Goal: Task Accomplishment & Management: Complete application form

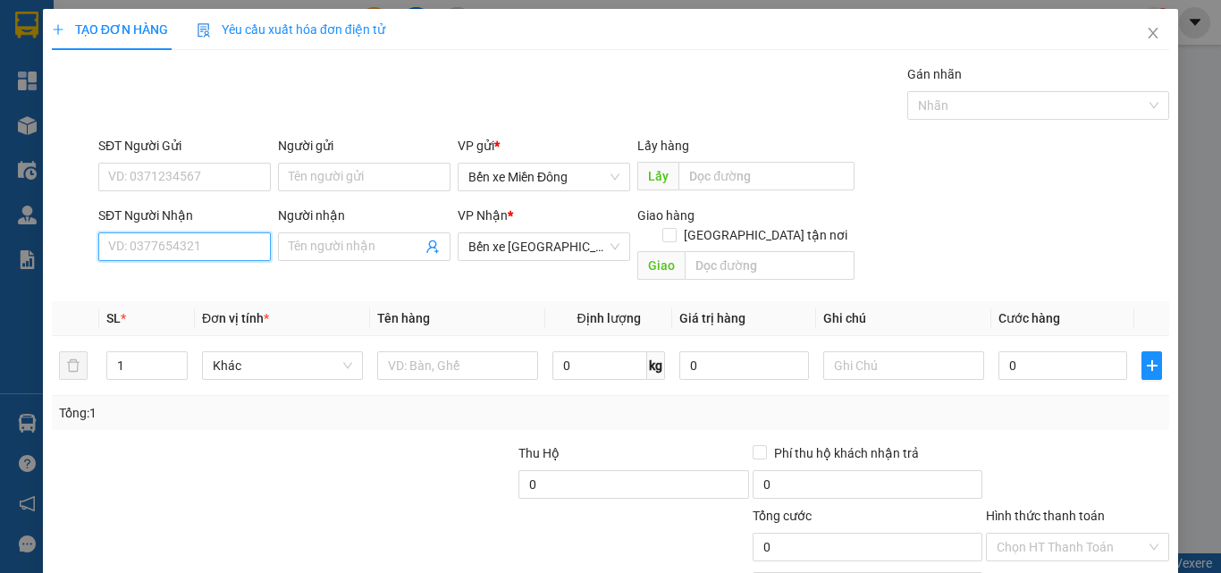
click at [221, 232] on input "SĐT Người Nhận" at bounding box center [184, 246] width 173 height 29
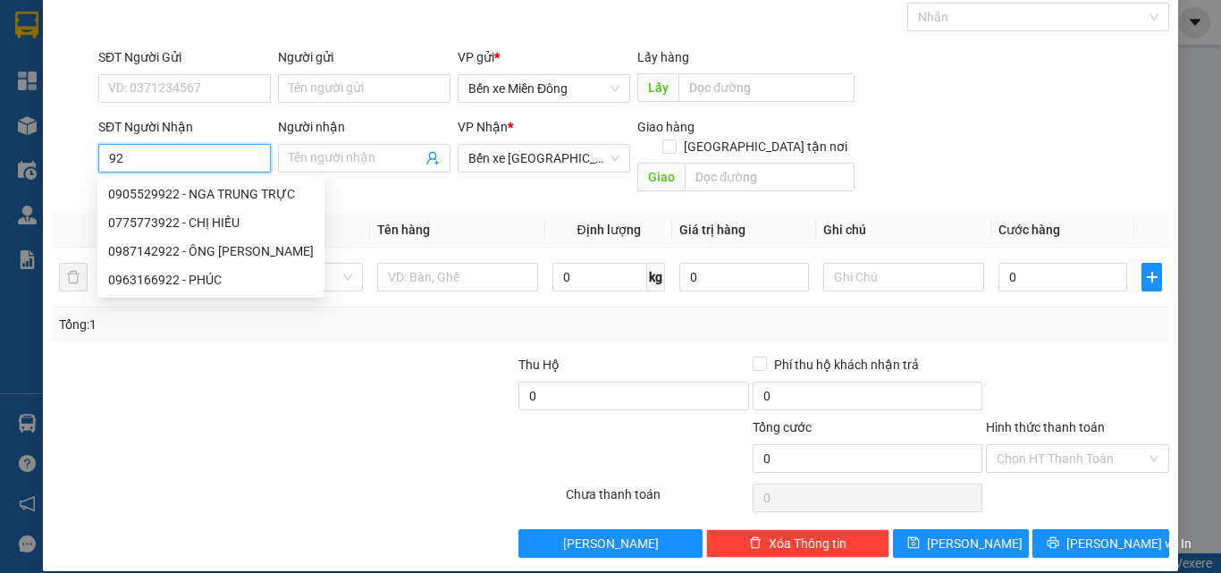
type input "9"
type input "2"
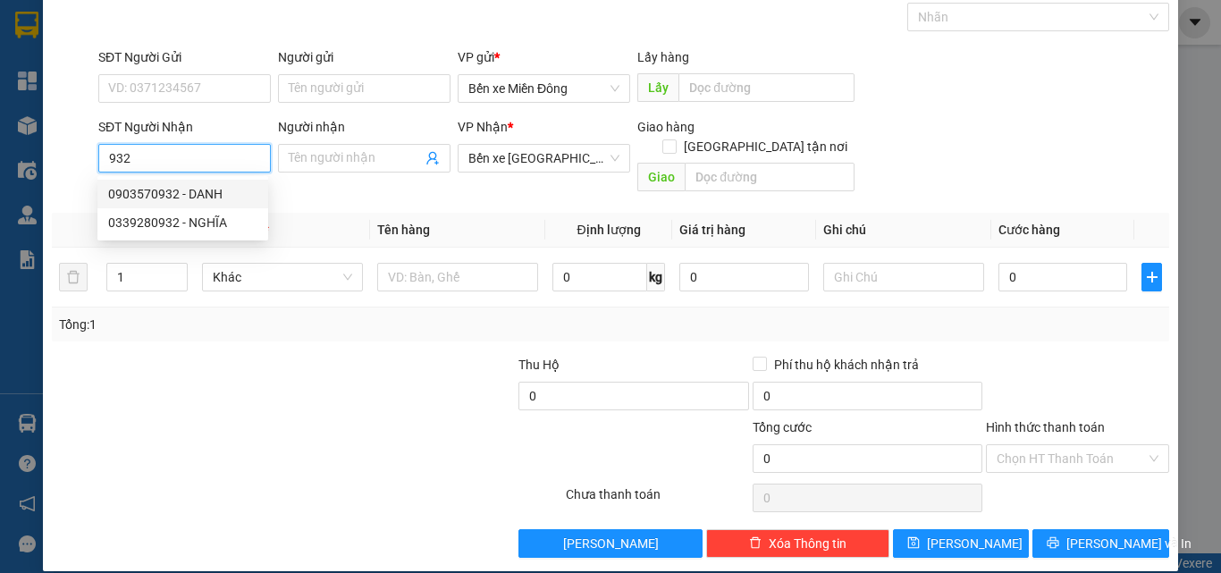
click at [173, 193] on div "0903570932 - DANH" at bounding box center [182, 194] width 149 height 20
type input "0903570932"
type input "DANH"
type input "50.000"
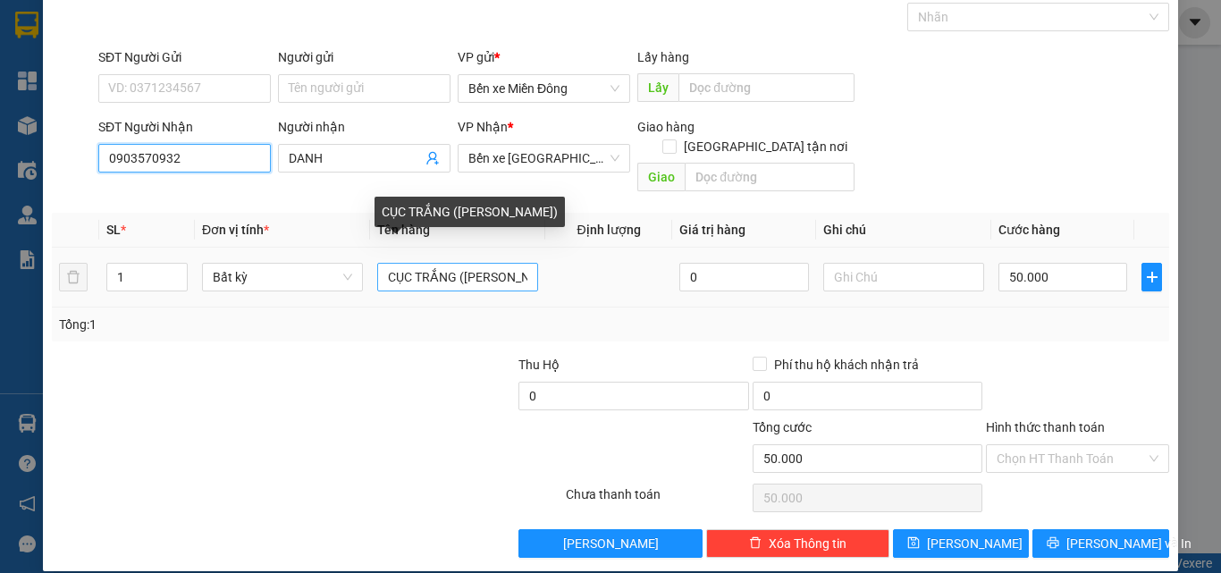
type input "0903570932"
click at [513, 263] on input "CỤC TRẮNG ([PERSON_NAME])" at bounding box center [457, 277] width 161 height 29
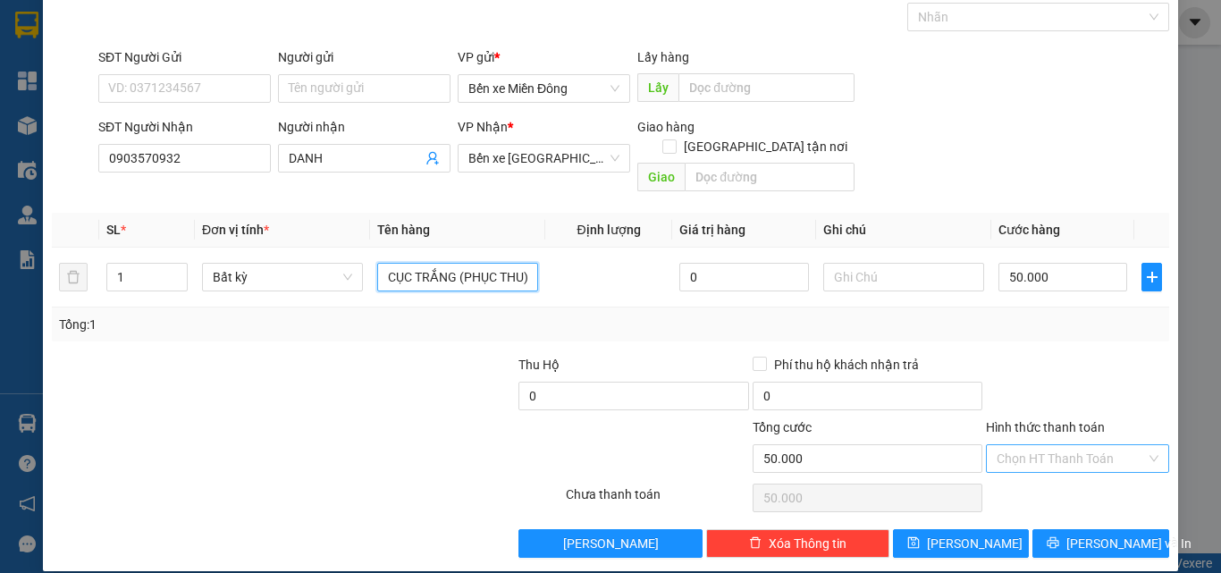
type input "CỤC TRẮNG (PHỤC THU)"
click at [1073, 450] on input "Hình thức thanh toán" at bounding box center [1071, 458] width 149 height 27
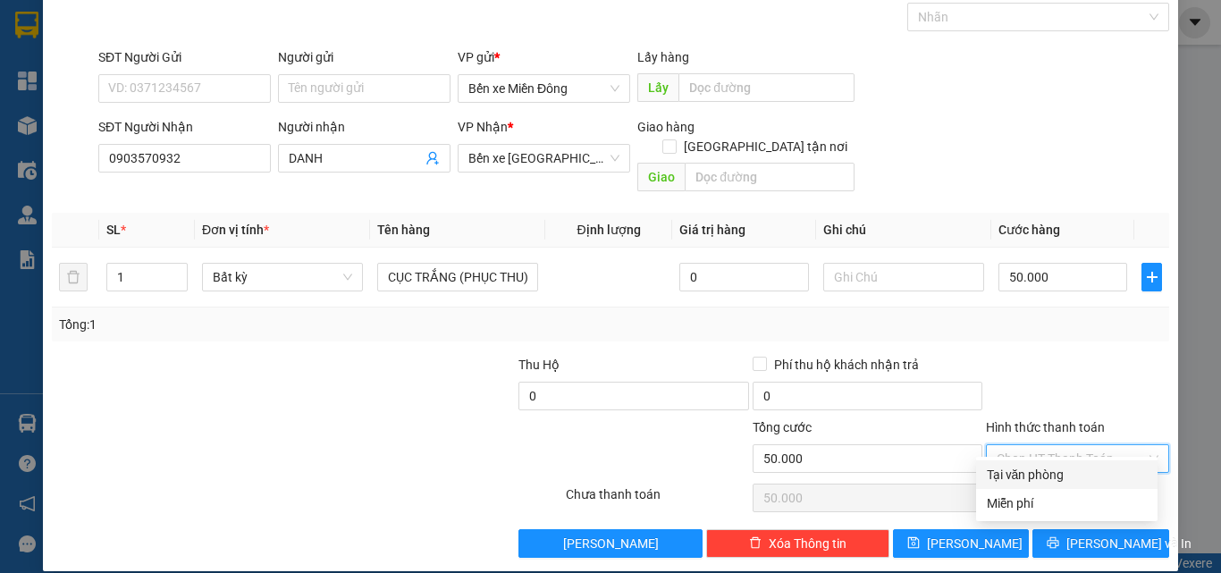
click at [1068, 477] on div "Tại văn phòng" at bounding box center [1067, 475] width 160 height 20
type input "0"
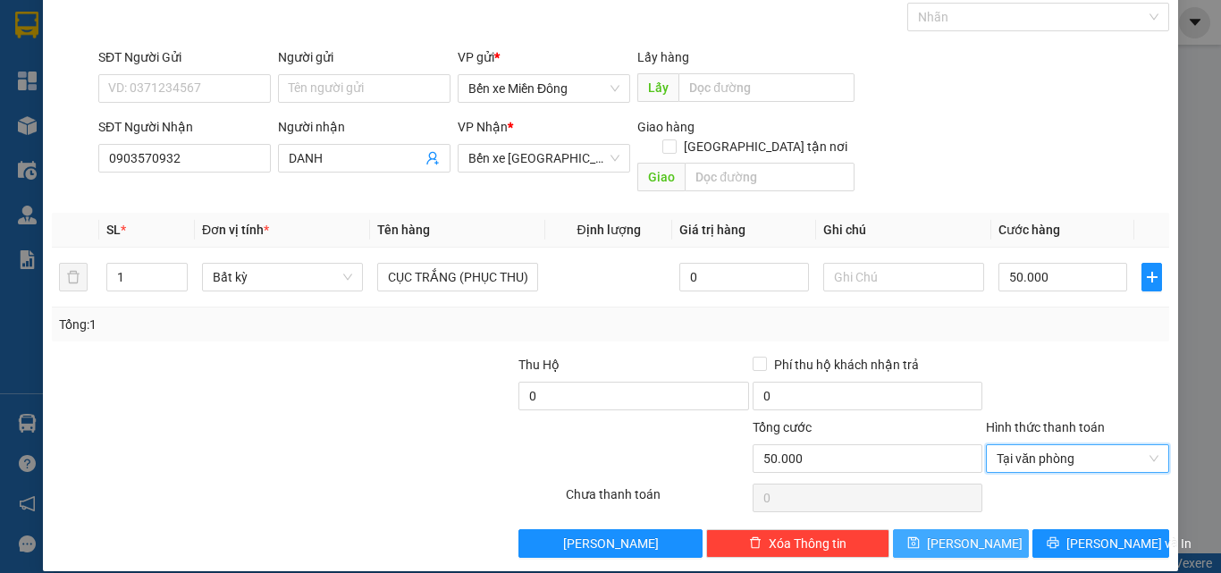
click at [945, 529] on button "[PERSON_NAME]" at bounding box center [961, 543] width 137 height 29
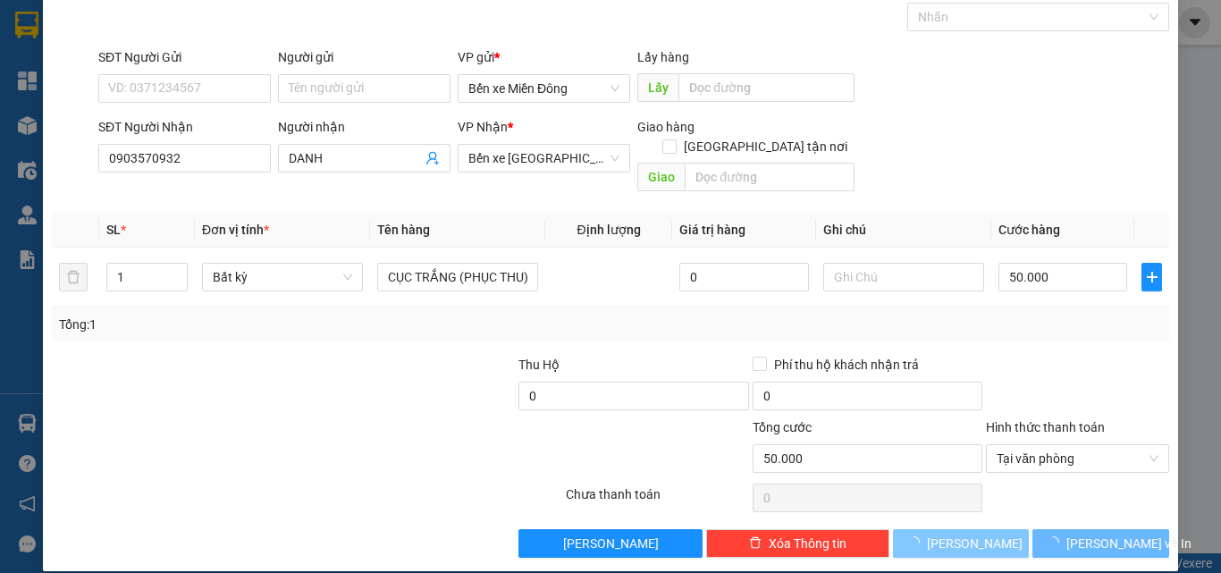
type input "0"
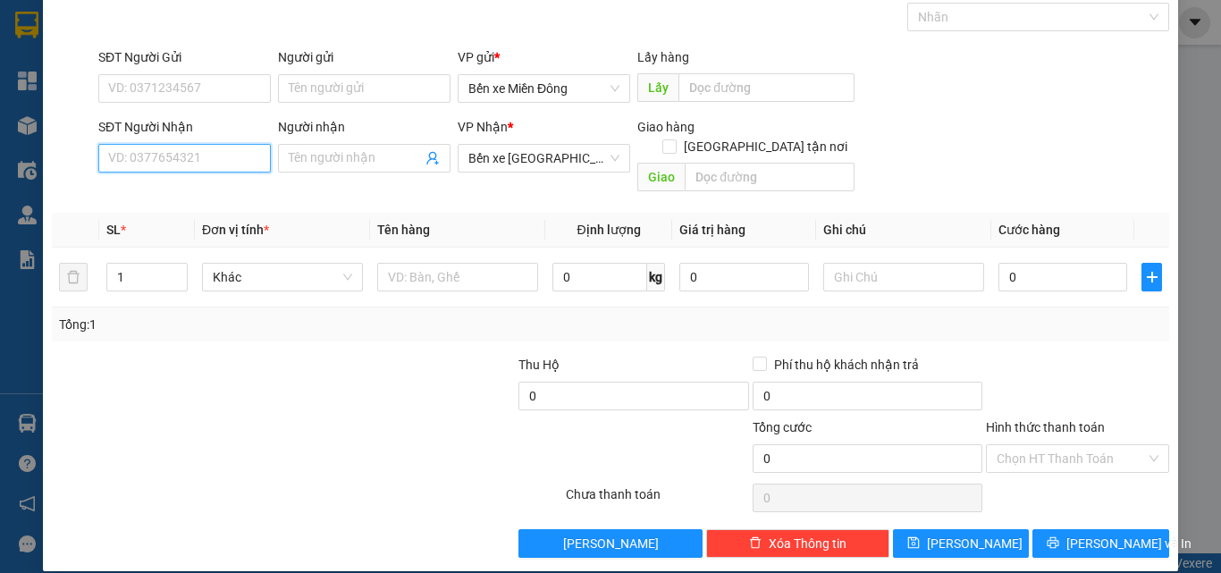
click at [200, 157] on input "SĐT Người Nhận" at bounding box center [184, 158] width 173 height 29
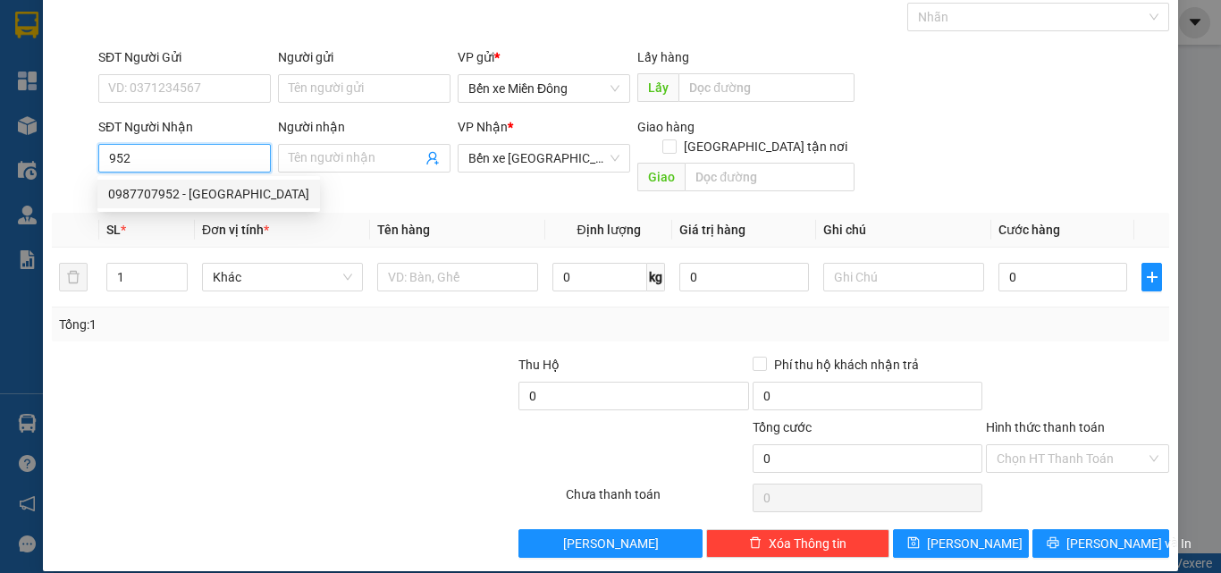
click at [194, 195] on div "0987707952 - [GEOGRAPHIC_DATA]" at bounding box center [208, 194] width 201 height 20
type input "0987707952"
type input "VĨNH PHÚ"
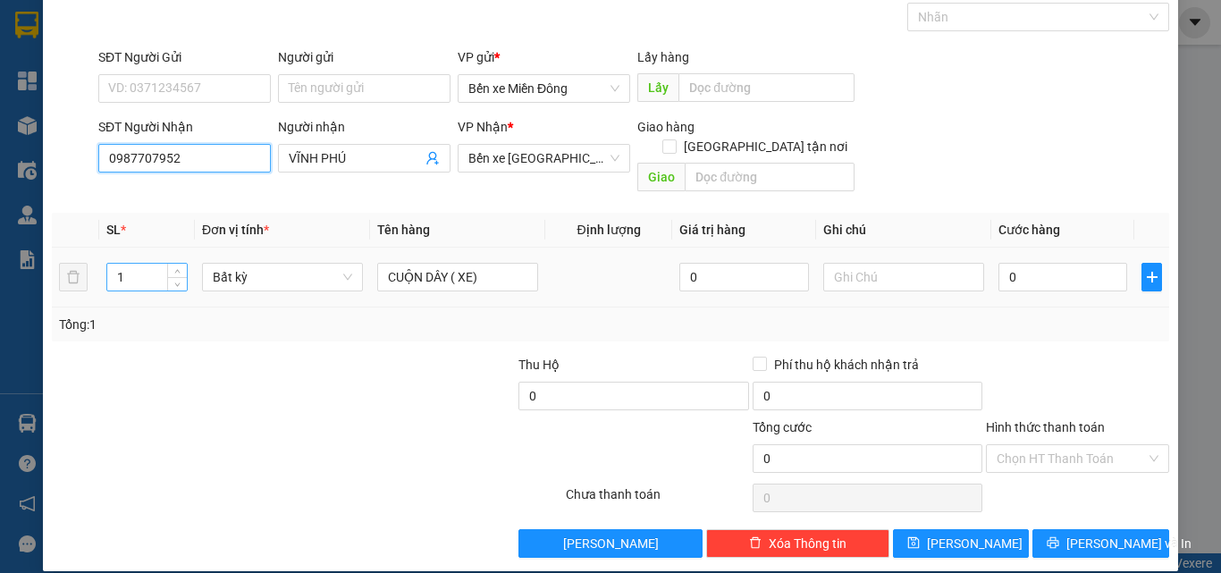
type input "0987707952"
click at [133, 264] on input "1" at bounding box center [147, 277] width 80 height 27
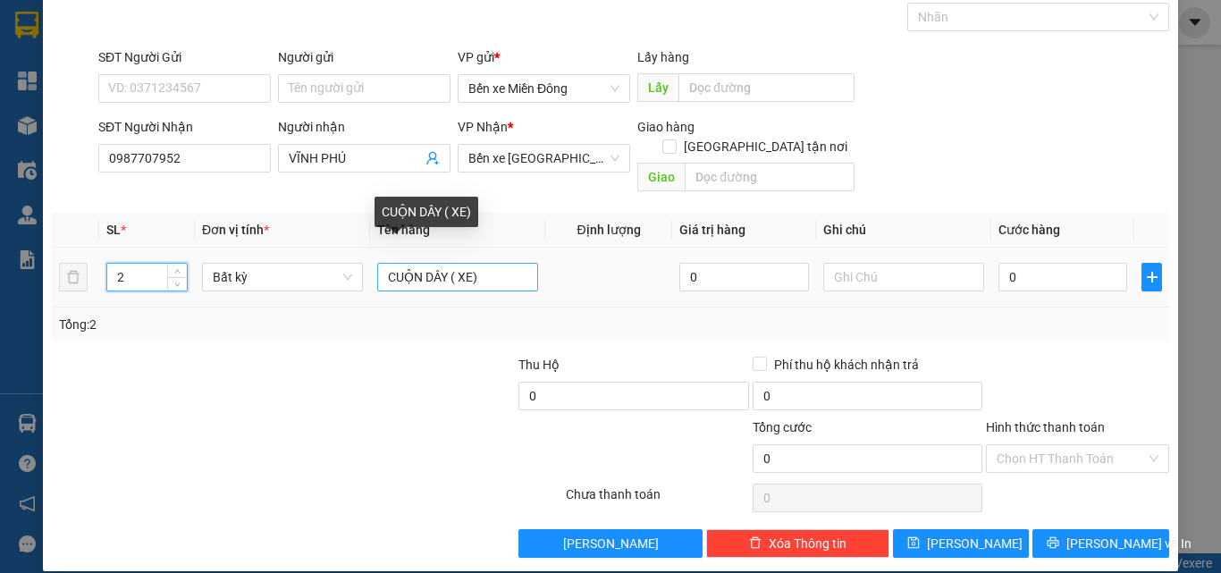
type input "2"
click at [443, 263] on input "CUỘN DÂY ( XE)" at bounding box center [457, 277] width 161 height 29
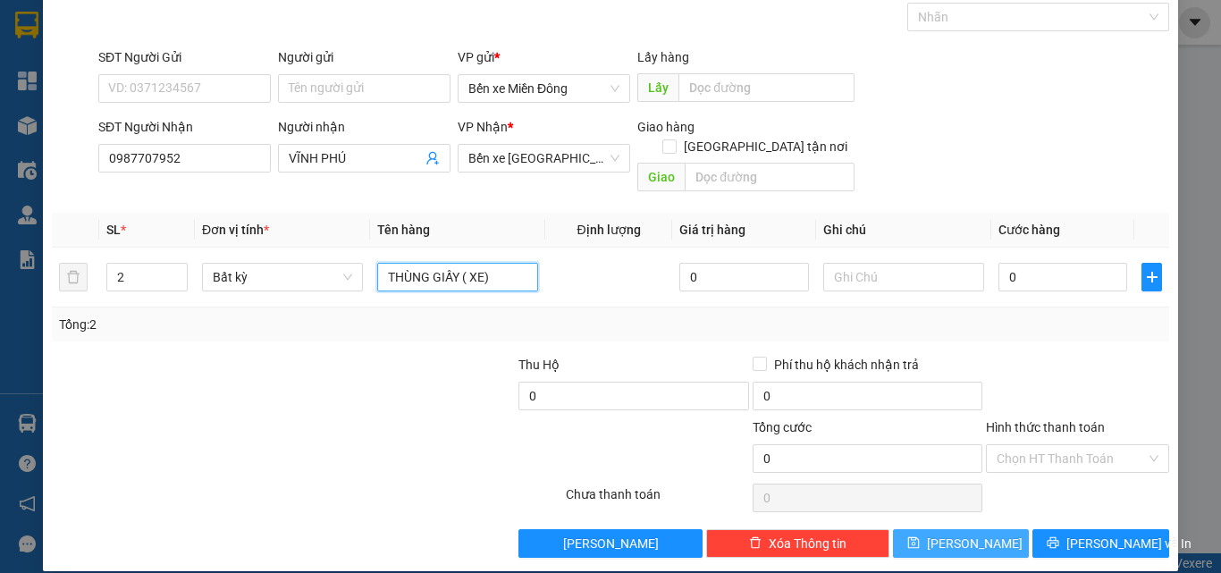
type input "THÙNG GIẤY ( XE)"
click at [975, 529] on button "[PERSON_NAME]" at bounding box center [961, 543] width 137 height 29
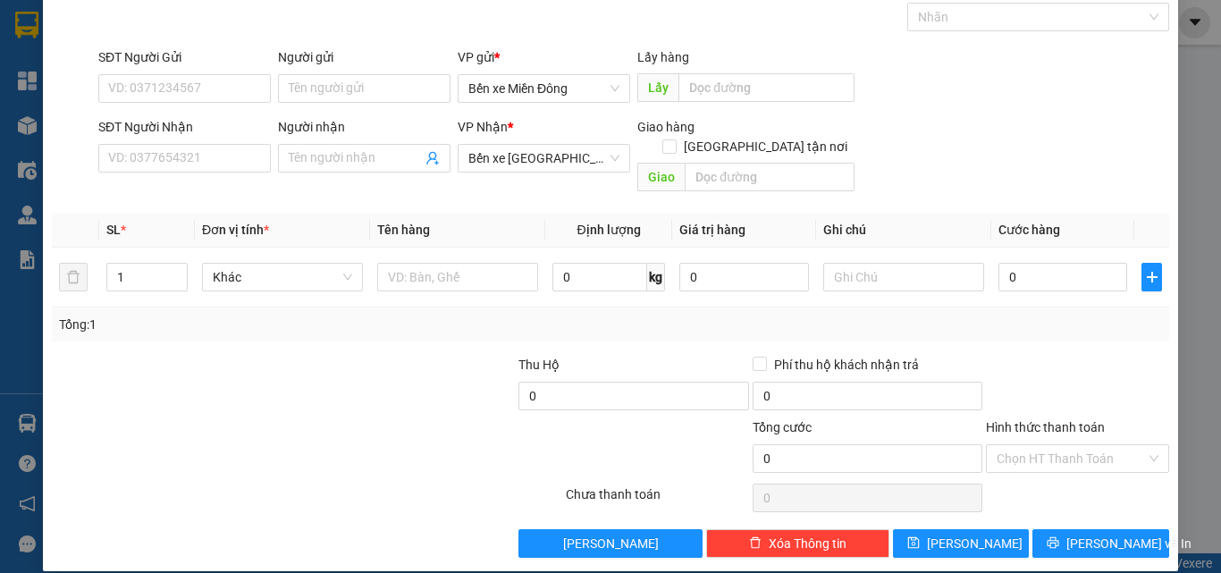
click at [169, 142] on div "SĐT Người Nhận" at bounding box center [184, 130] width 173 height 27
click at [184, 158] on input "SĐT Người Nhận" at bounding box center [184, 158] width 173 height 29
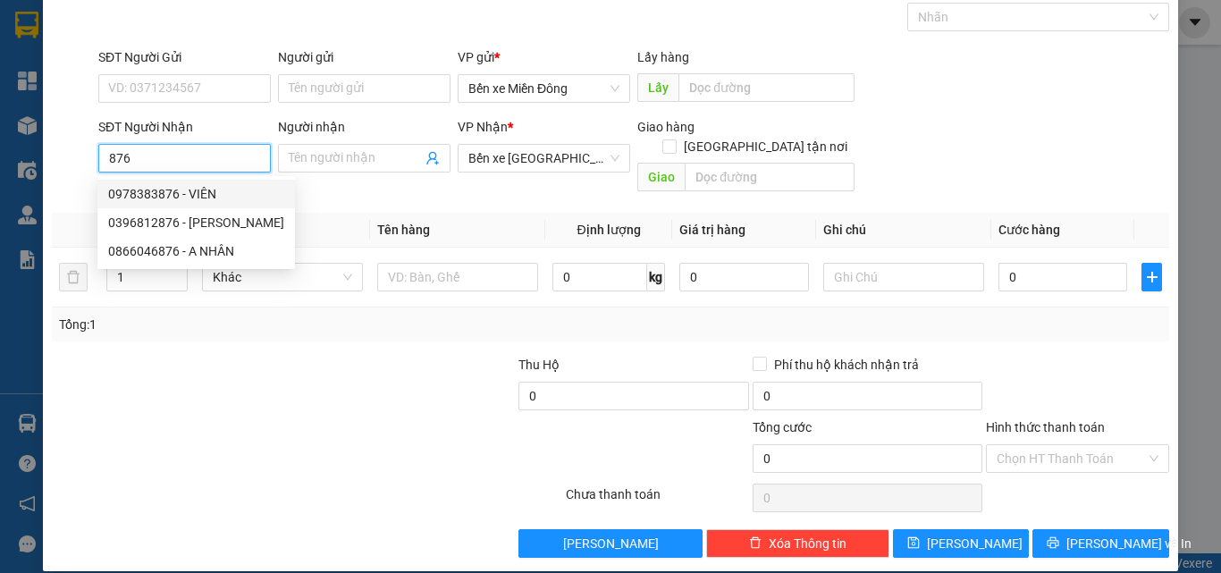
click at [173, 183] on div "0978383876 - VIÊN" at bounding box center [196, 194] width 198 height 29
type input "0978383876"
type input "VIÊN"
type input "[PERSON_NAME]"
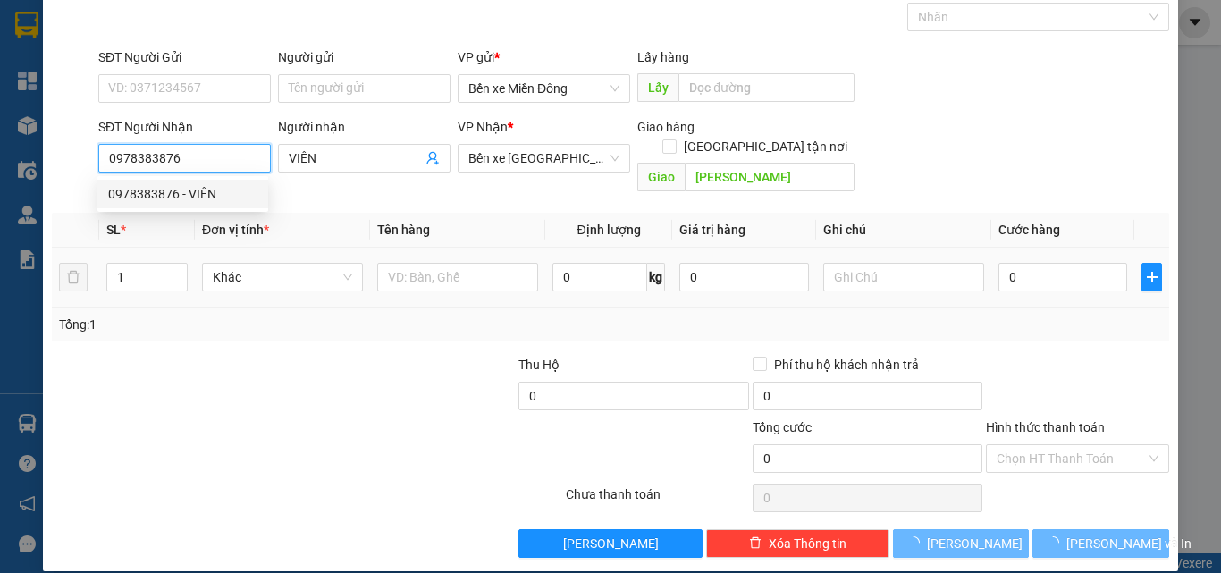
type input "180.000"
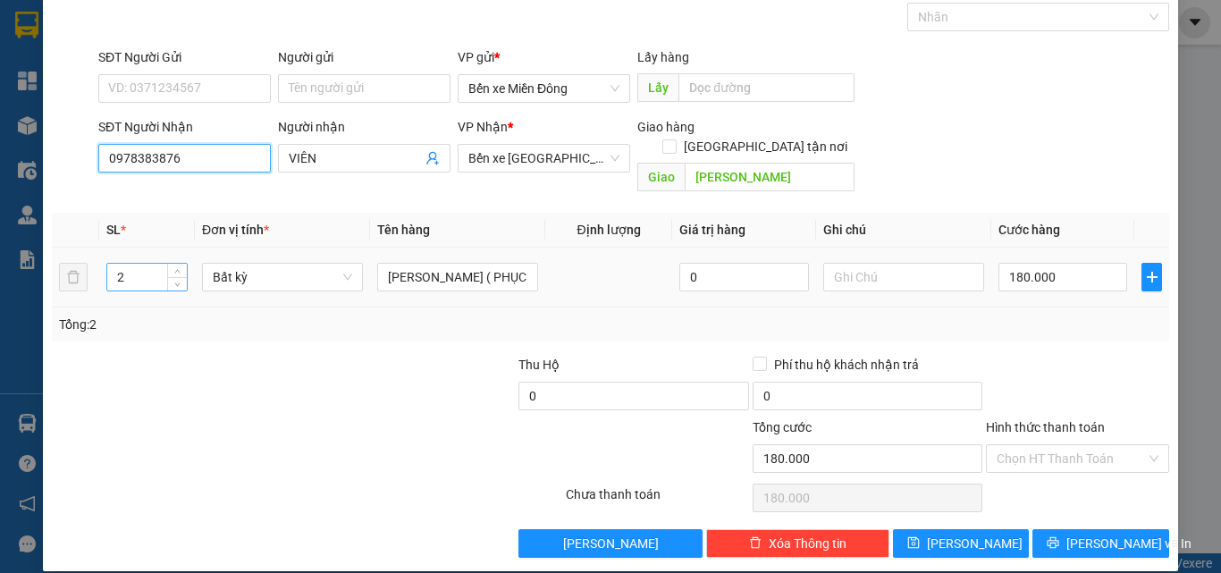
type input "0978383876"
click at [150, 264] on input "2" at bounding box center [147, 277] width 80 height 27
type input "3"
click at [1081, 263] on input "180.000" at bounding box center [1063, 277] width 129 height 29
type input "0"
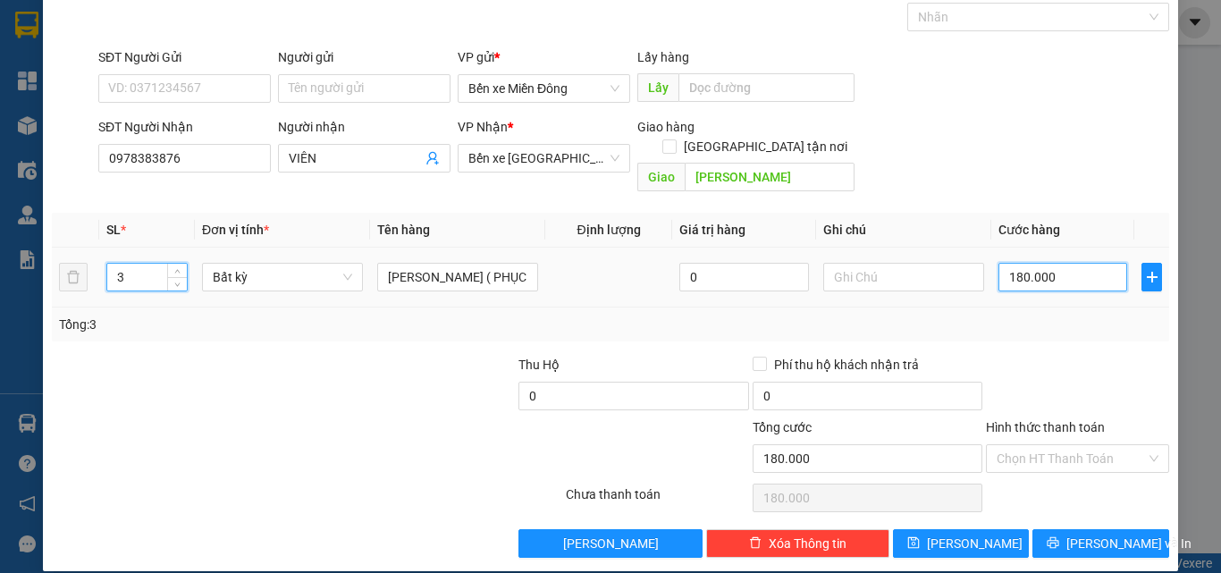
type input "0"
type input "2"
type input "02"
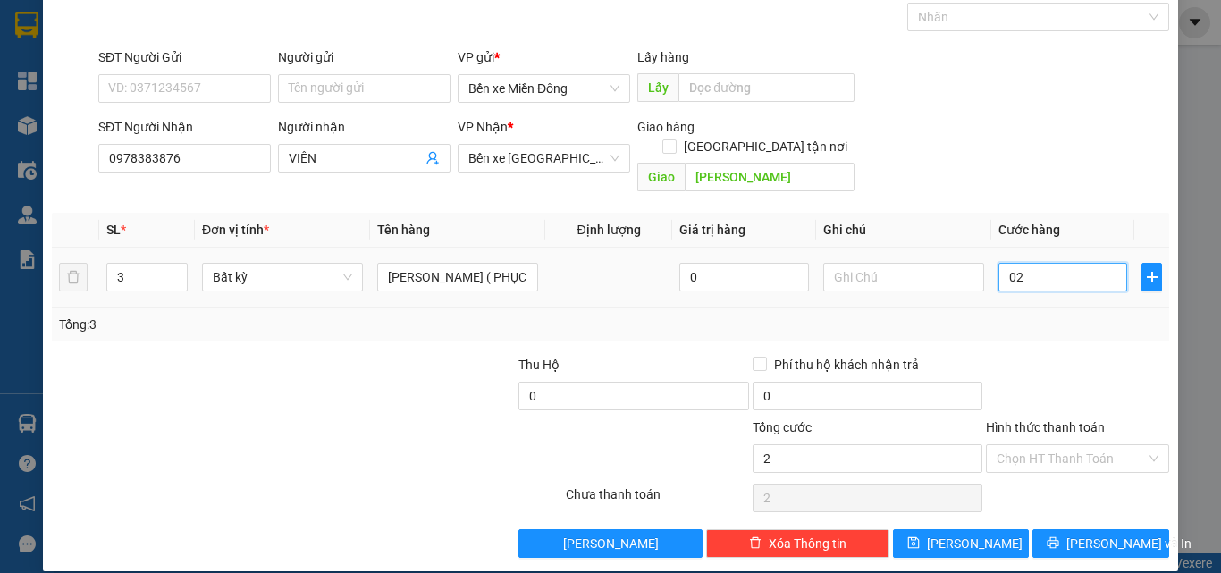
type input "24"
type input "024"
type input "2"
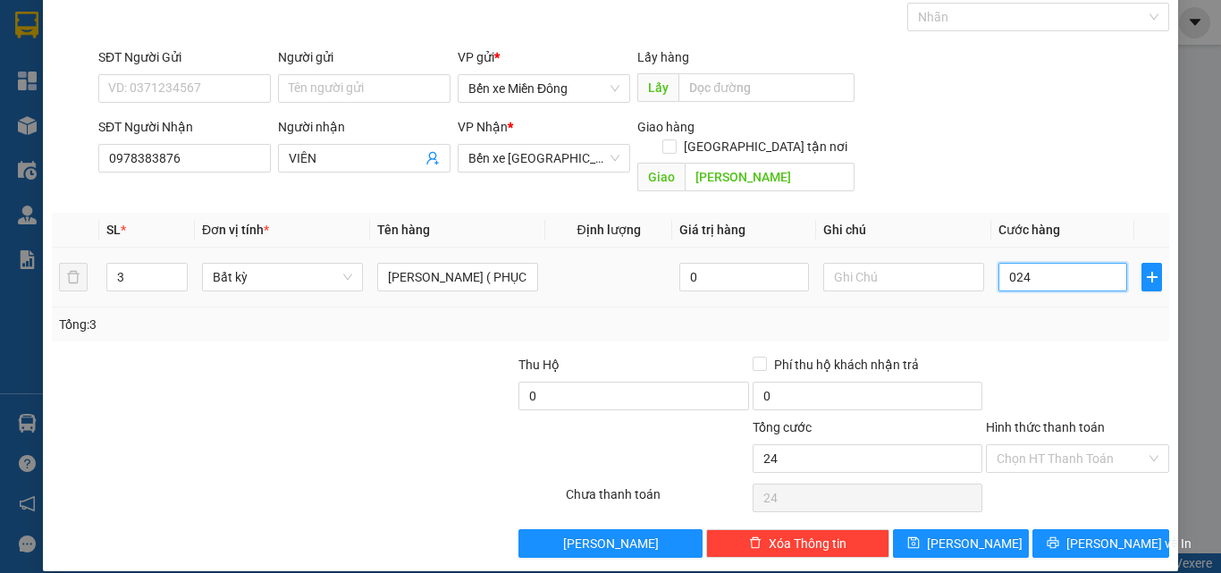
type input "02"
type input "0"
click at [992, 257] on td "0" at bounding box center [1063, 278] width 143 height 60
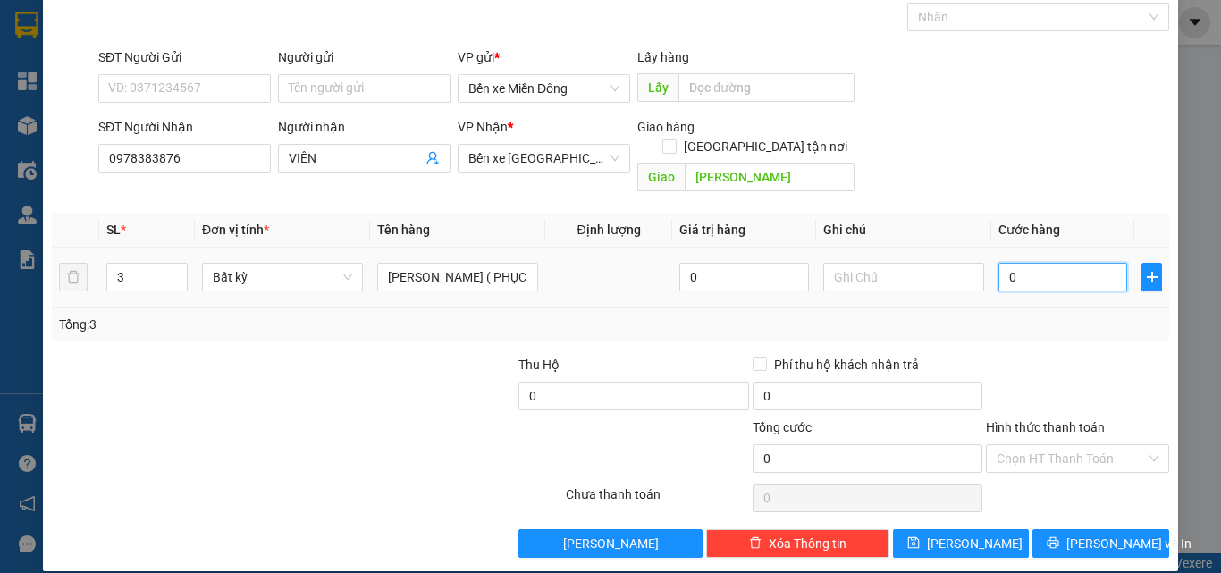
click at [999, 263] on input "0" at bounding box center [1063, 277] width 129 height 29
type input "2"
type input "24"
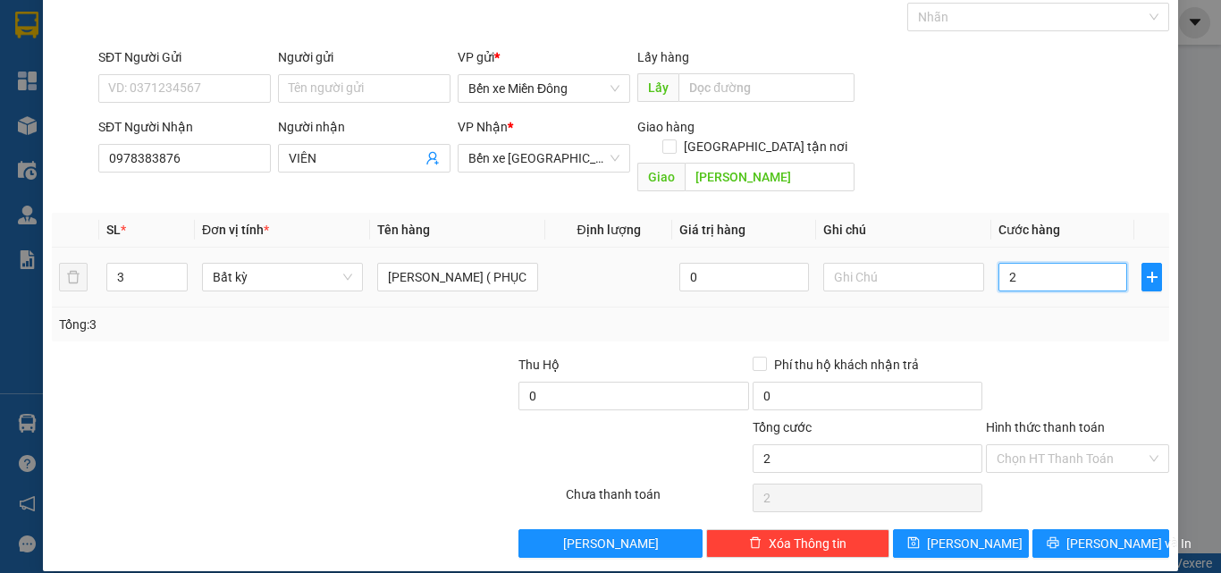
type input "24"
type input "240"
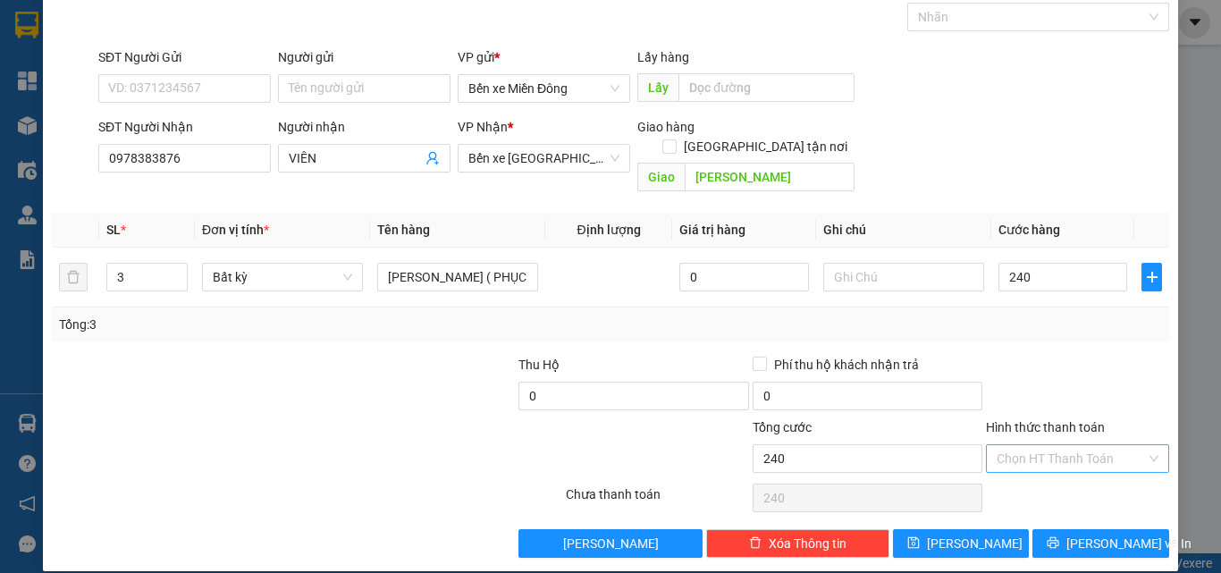
type input "240.000"
click at [1063, 445] on input "Hình thức thanh toán" at bounding box center [1071, 458] width 149 height 27
click at [1046, 477] on div "Tại văn phòng" at bounding box center [1067, 475] width 160 height 20
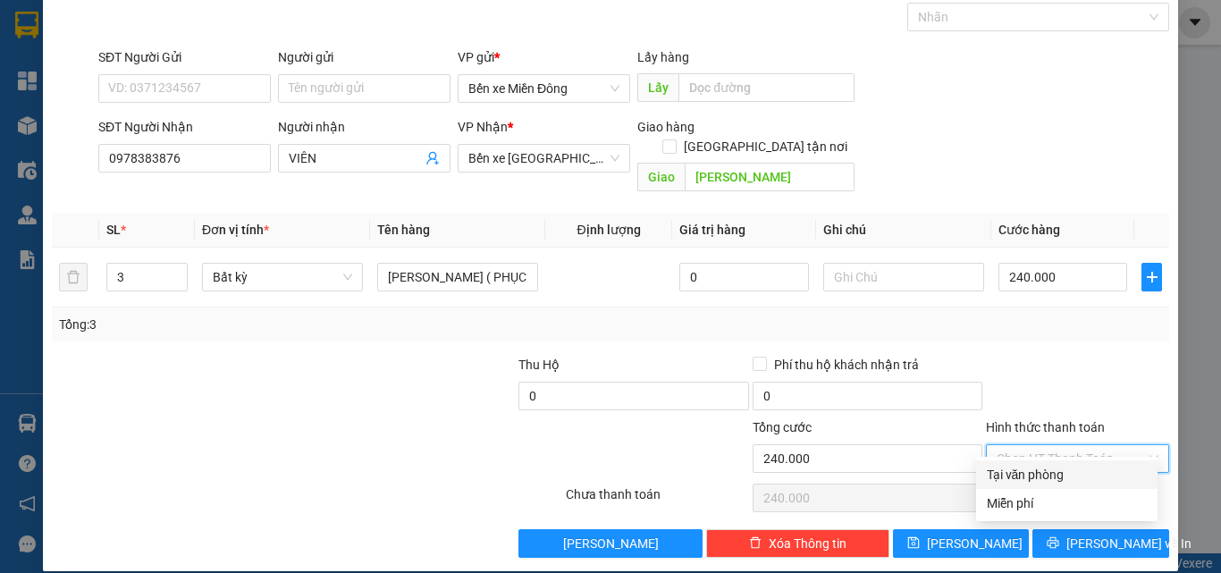
type input "0"
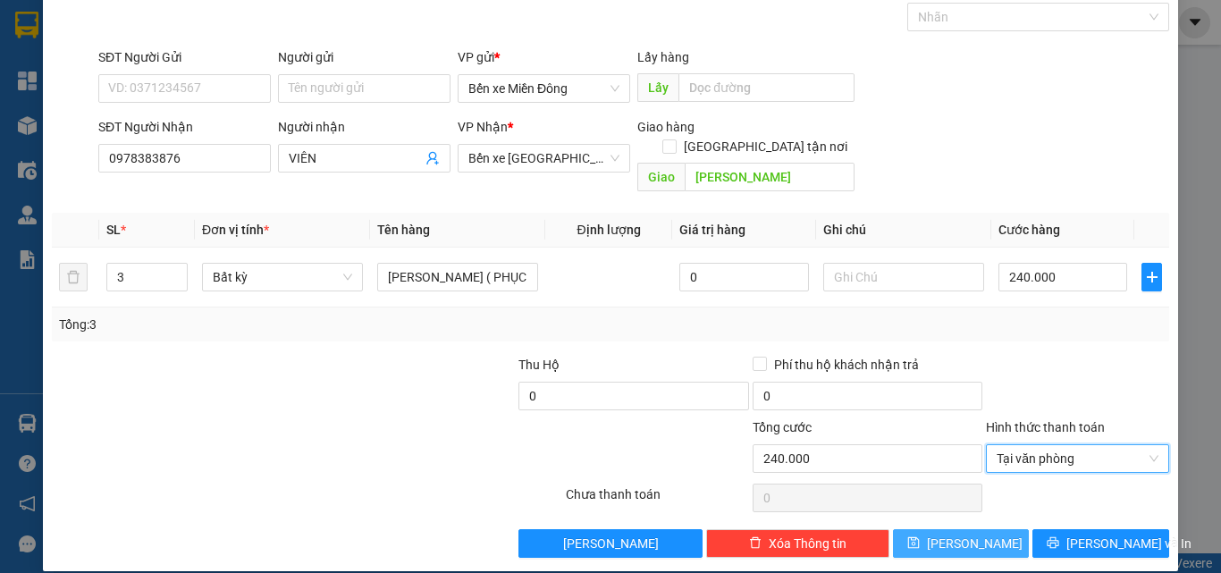
click at [954, 534] on span "[PERSON_NAME]" at bounding box center [975, 544] width 96 height 20
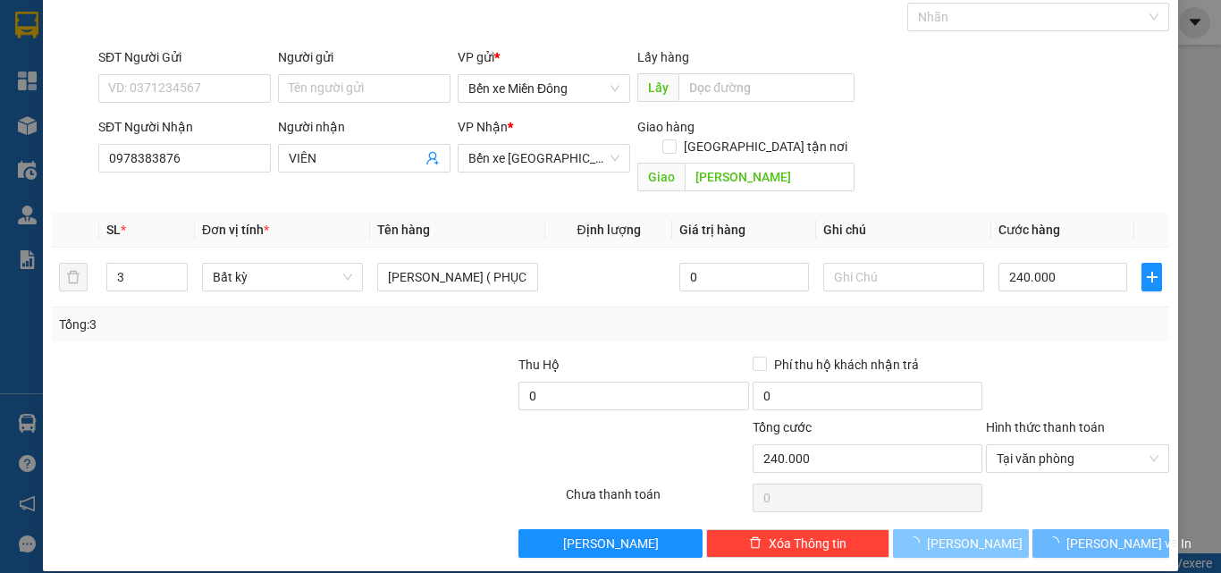
type input "0"
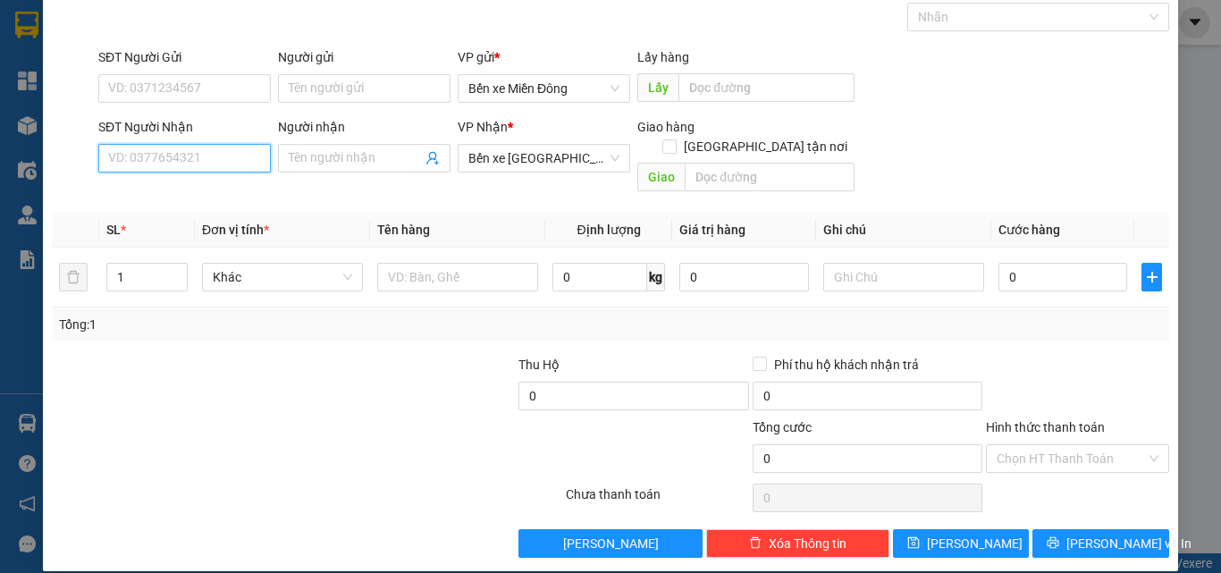
click at [133, 164] on input "SĐT Người Nhận" at bounding box center [184, 158] width 173 height 29
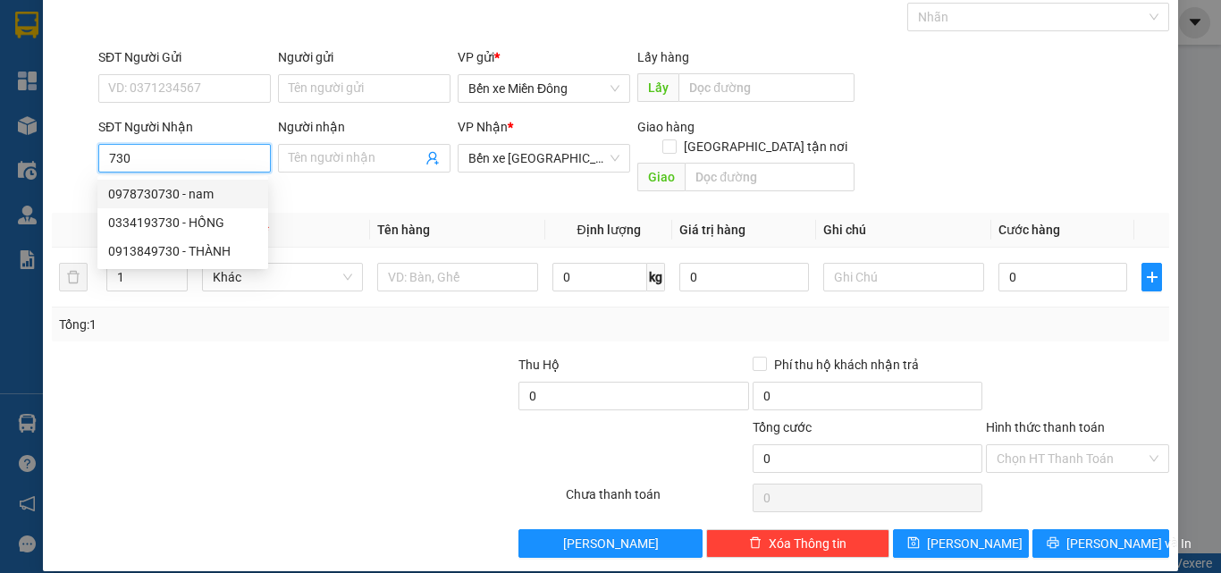
click at [155, 198] on div "0978730730 - nam" at bounding box center [182, 194] width 149 height 20
type input "0978730730"
type input "nam"
type input "[PERSON_NAME]"
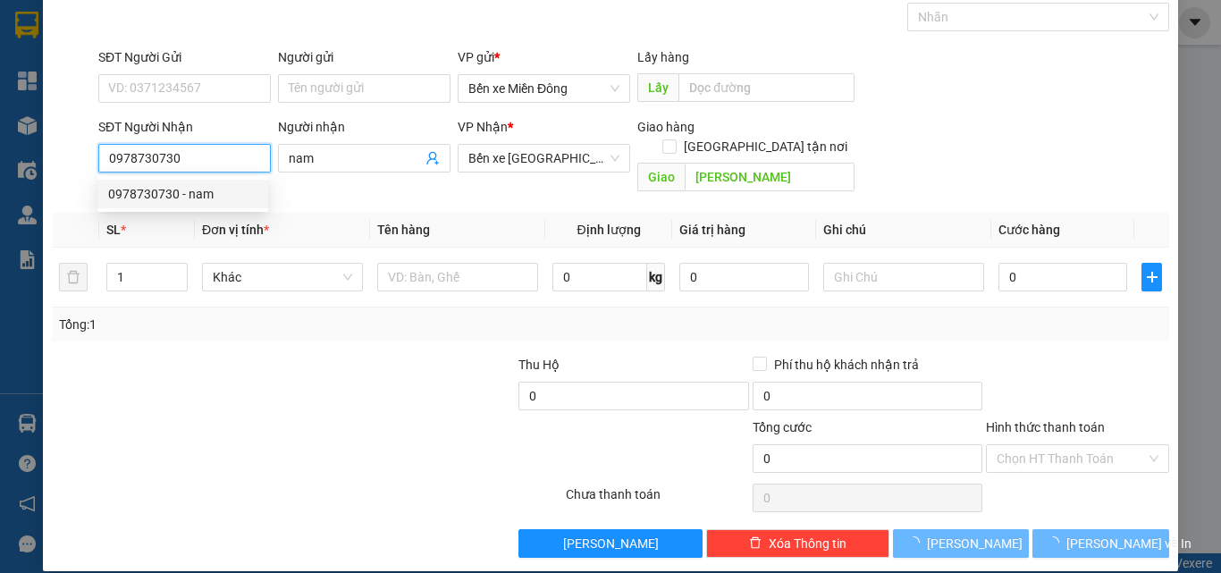
type input "30.000"
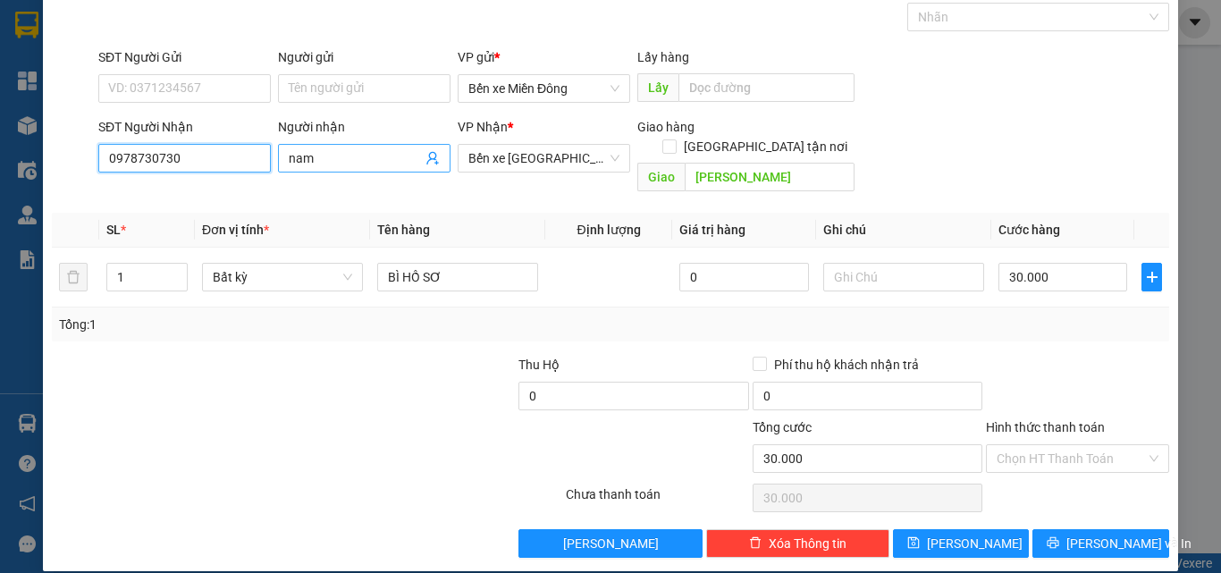
type input "0978730730"
drag, startPoint x: 331, startPoint y: 152, endPoint x: 316, endPoint y: 130, distance: 27.0
click at [316, 130] on div "Người nhận nam" at bounding box center [364, 148] width 173 height 63
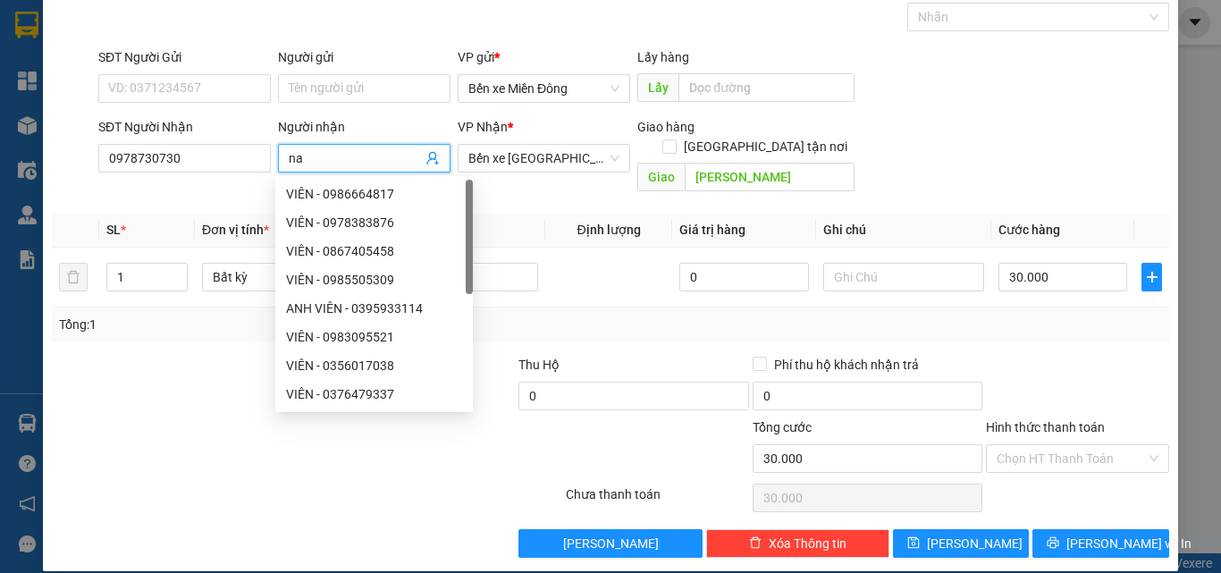
type input "n"
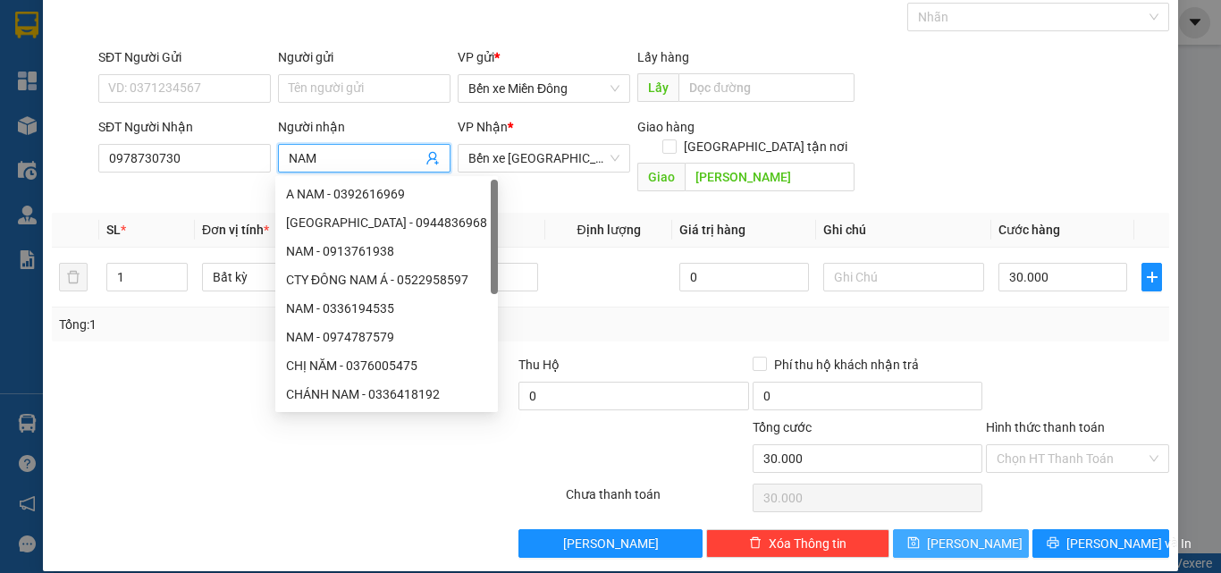
type input "NAM"
click at [991, 530] on button "[PERSON_NAME]" at bounding box center [961, 543] width 137 height 29
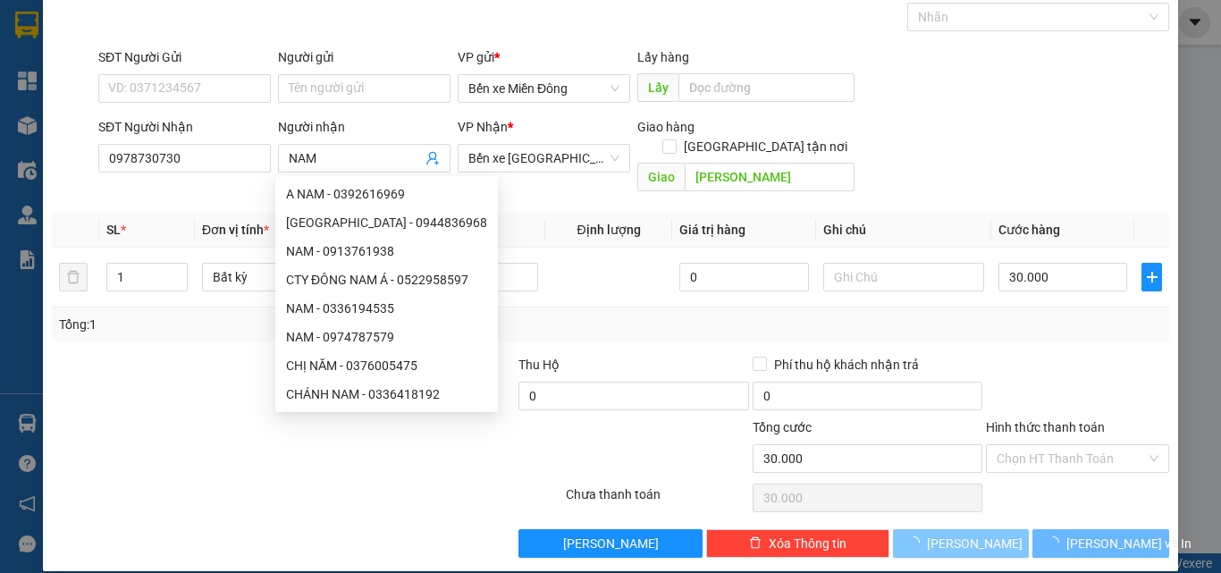
type input "0"
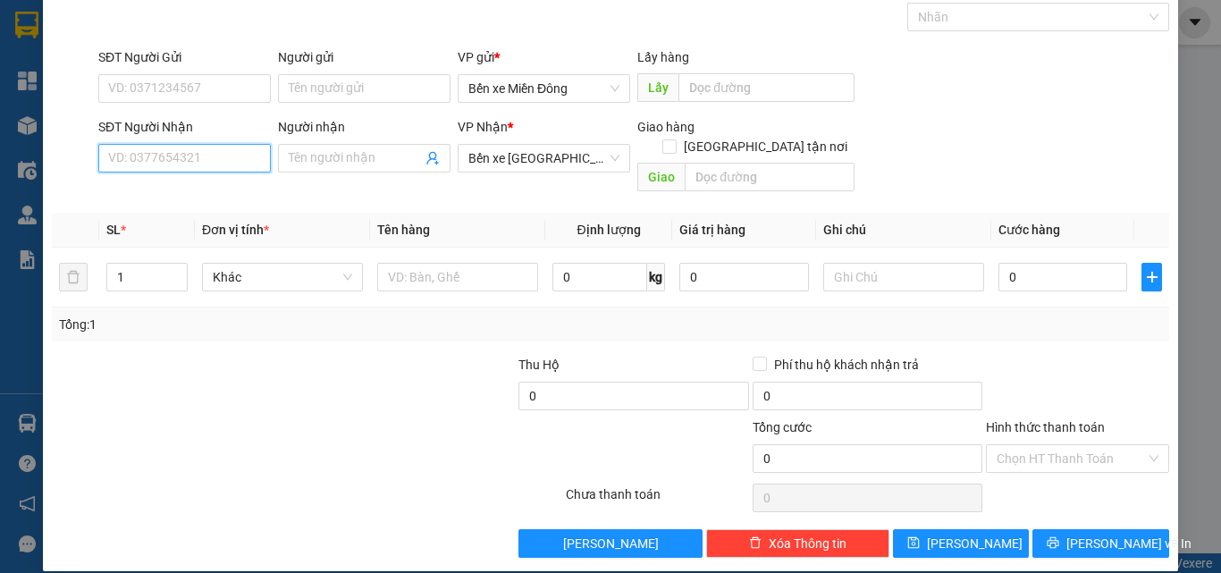
click at [160, 158] on input "SĐT Người Nhận" at bounding box center [184, 158] width 173 height 29
type input "0986421795"
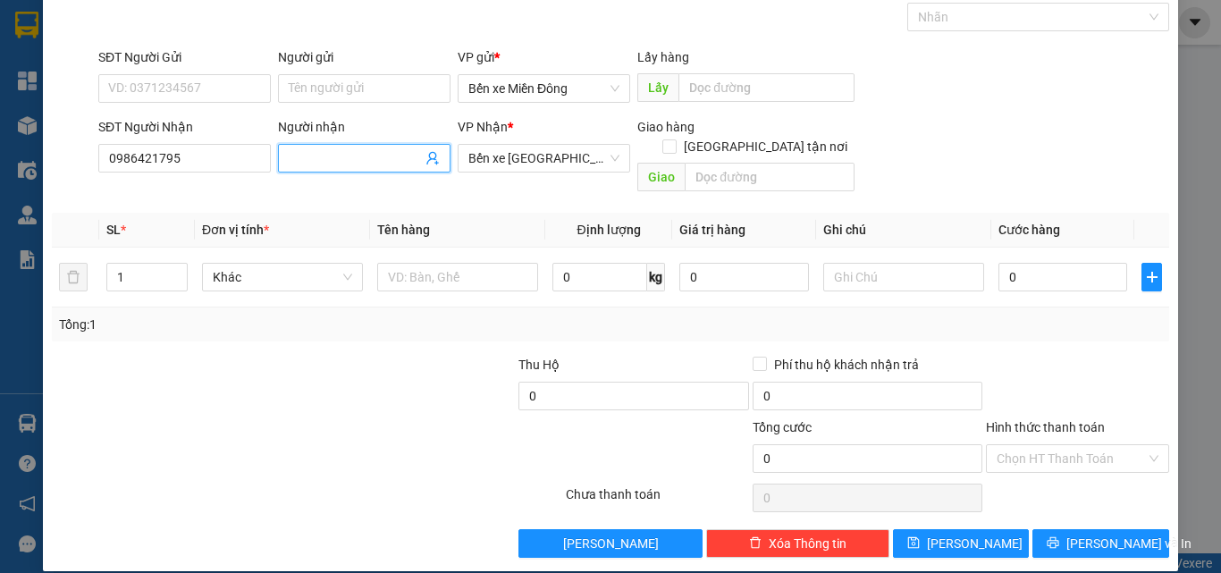
click at [322, 159] on input "Người nhận" at bounding box center [355, 158] width 133 height 20
type input "A ĐỨC"
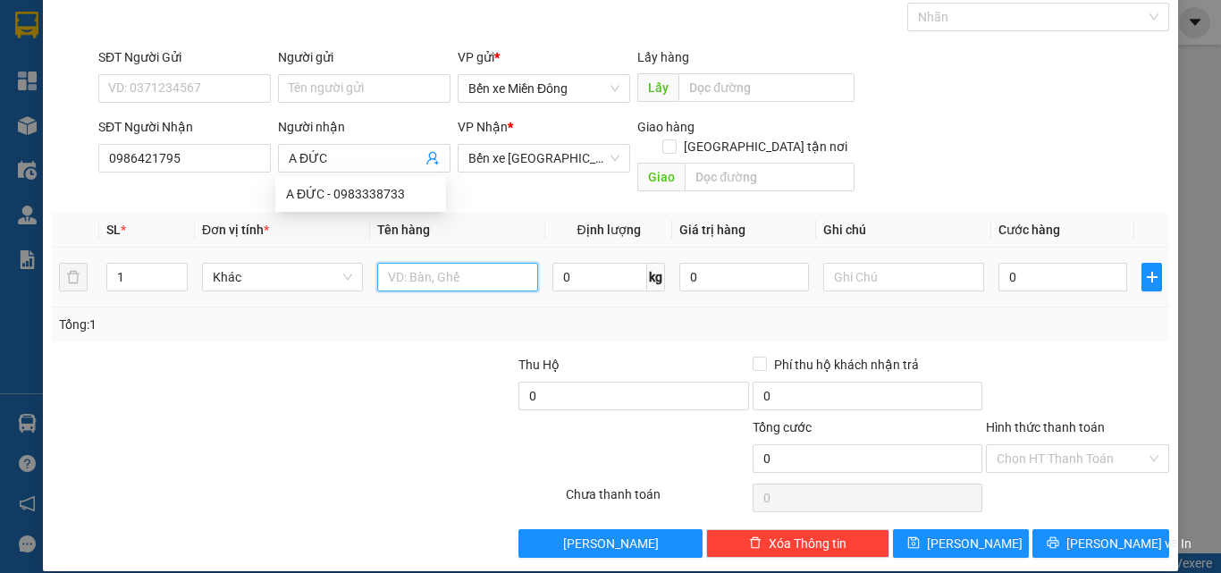
click at [524, 263] on input "text" at bounding box center [457, 277] width 161 height 29
type input "CỤC MÁY"
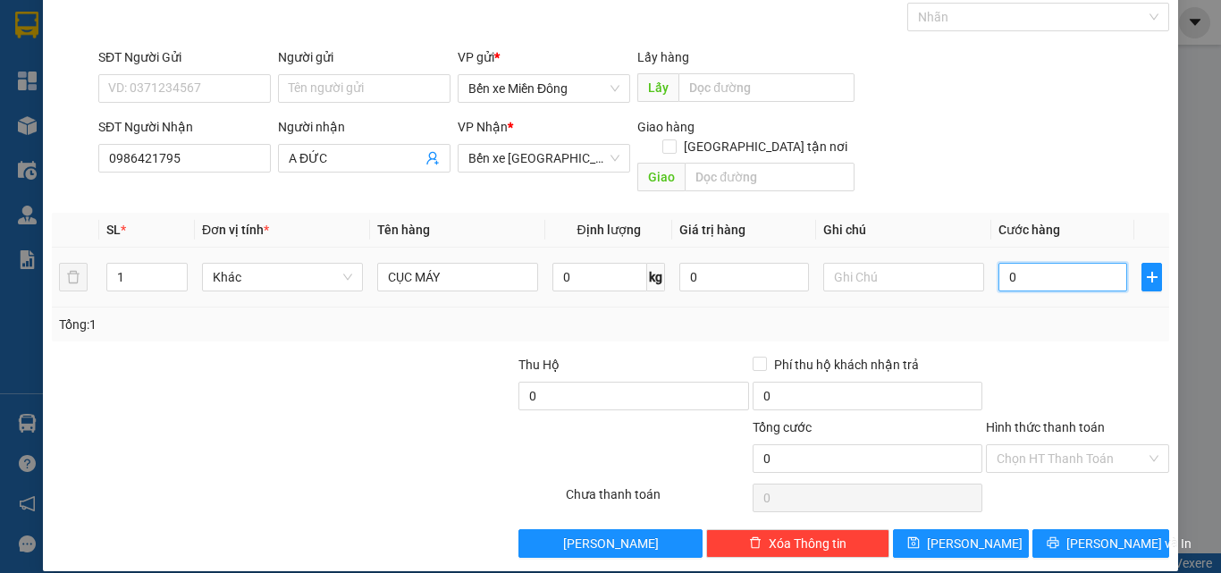
click at [1046, 263] on input "0" at bounding box center [1063, 277] width 129 height 29
type input "1"
type input "10"
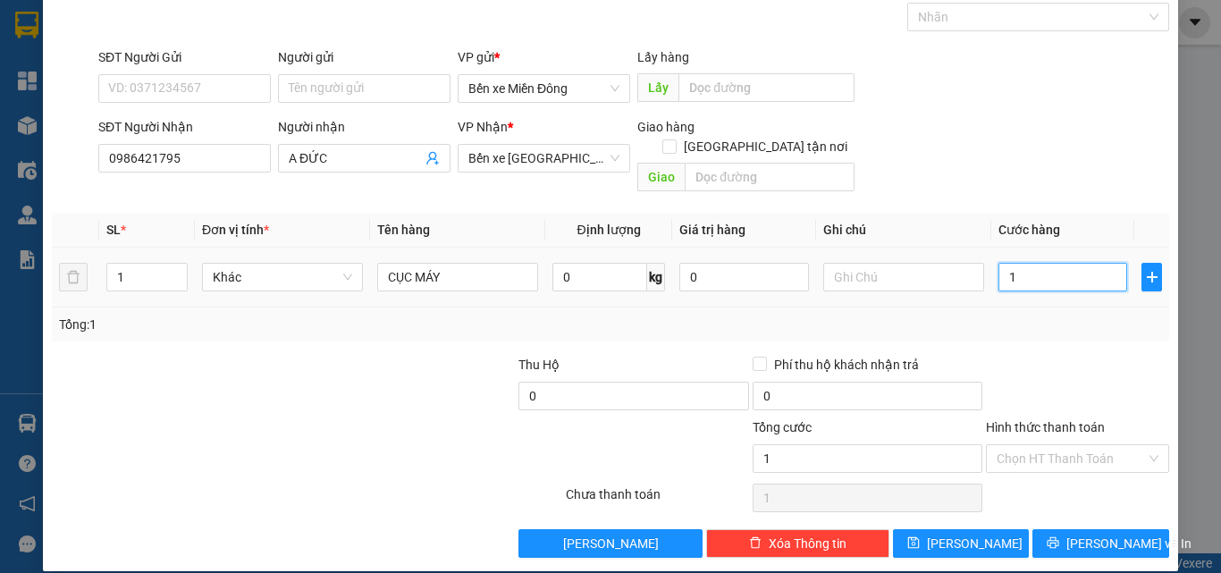
type input "10"
type input "100"
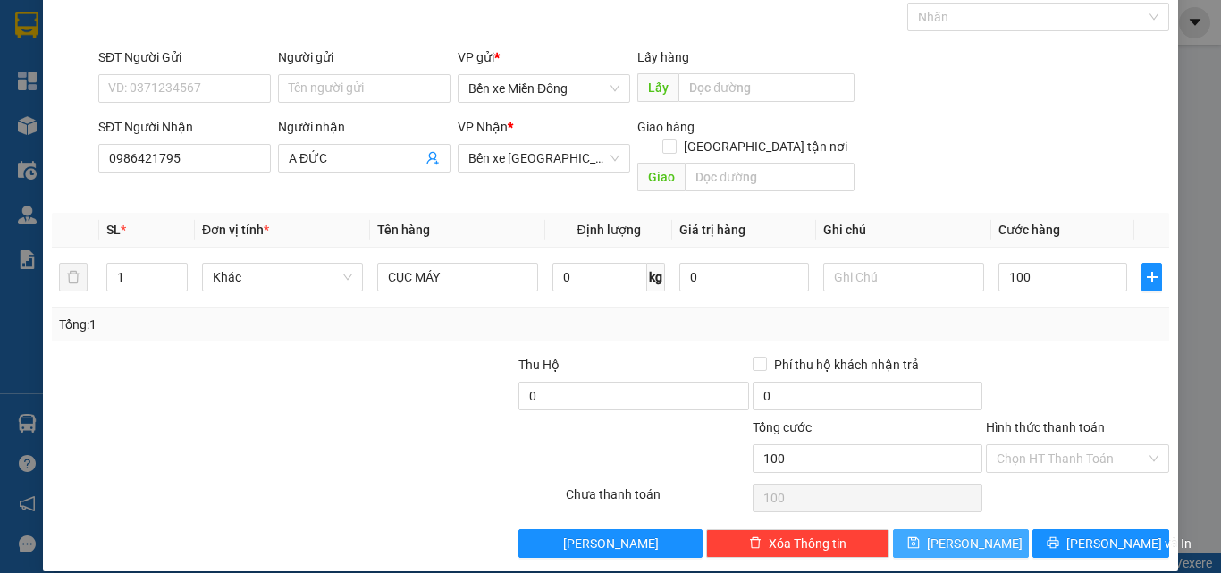
type input "100.000"
click at [920, 536] on span "save" at bounding box center [914, 543] width 13 height 14
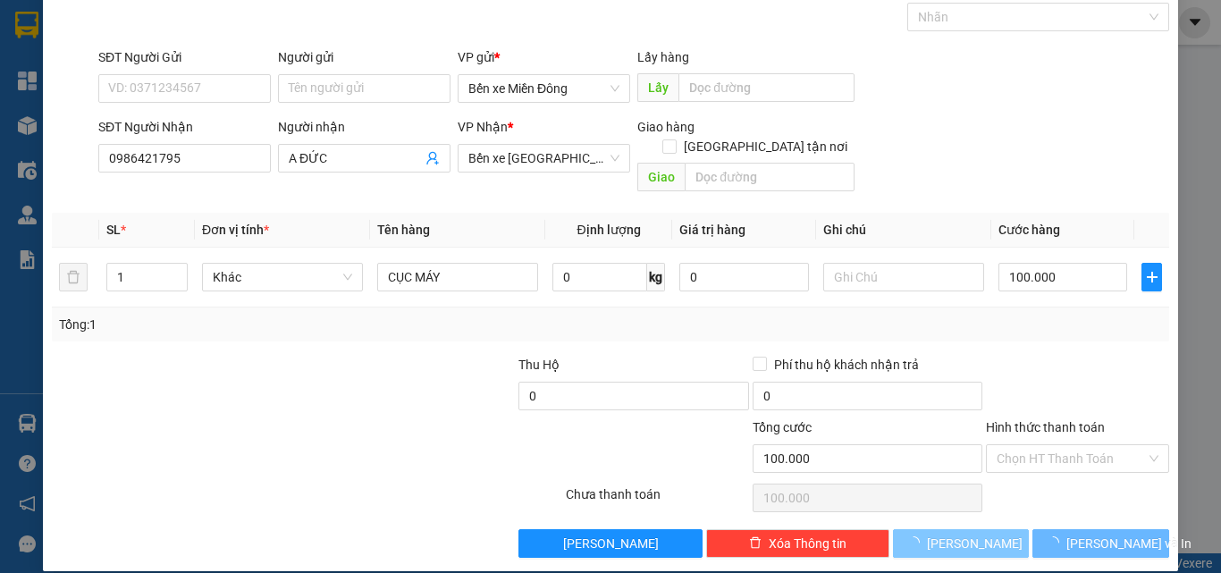
type input "0"
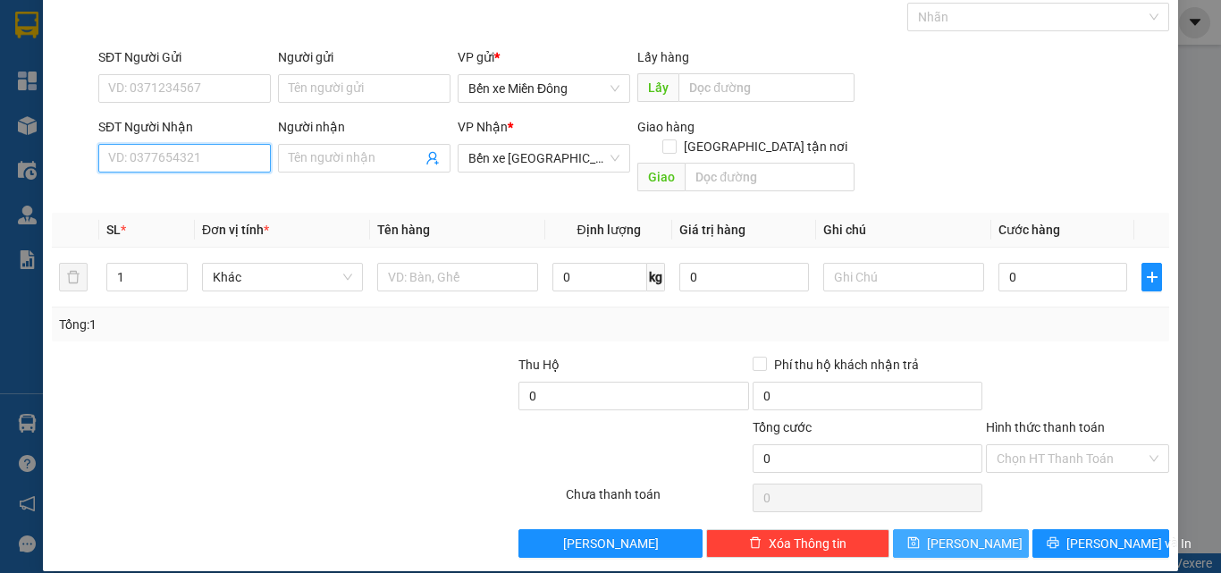
click at [202, 166] on input "SĐT Người Nhận" at bounding box center [184, 158] width 173 height 29
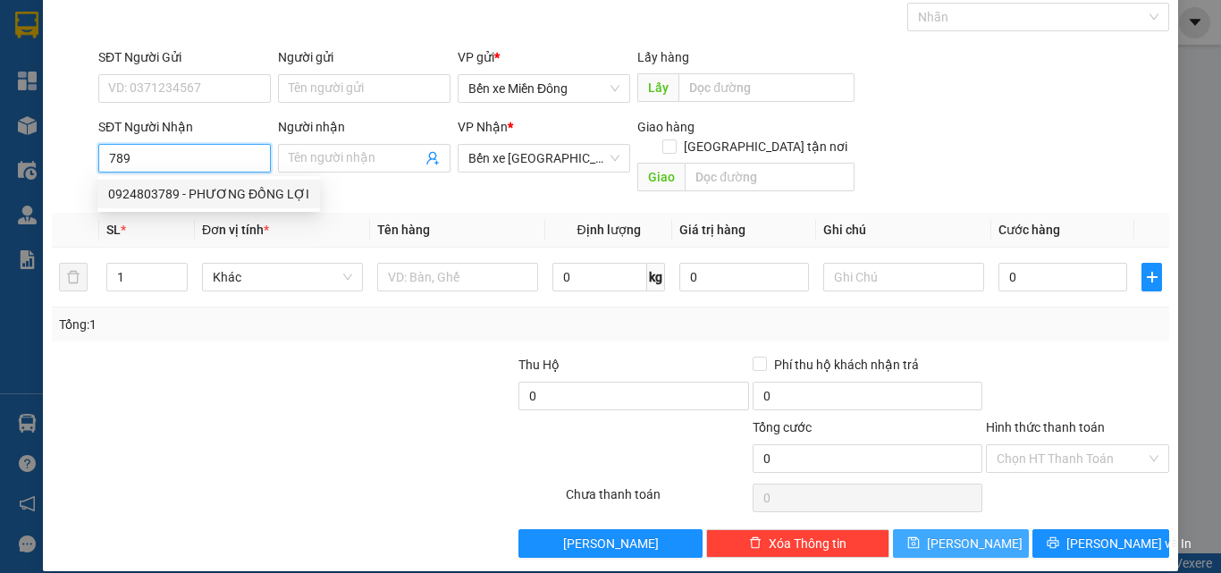
click at [182, 202] on div "0924803789 - PHƯƠNG ĐỒNG LỢI" at bounding box center [208, 194] width 201 height 20
type input "0924803789"
type input "PHƯƠNG ĐỒNG LỢI"
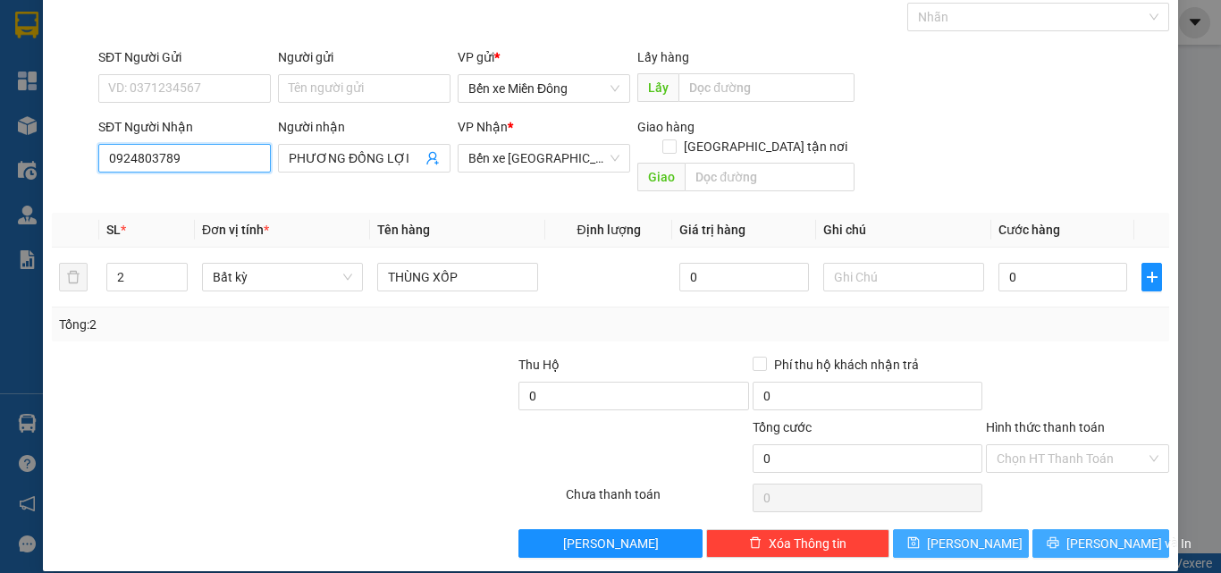
type input "0924803789"
click at [1100, 534] on span "[PERSON_NAME] và In" at bounding box center [1129, 544] width 125 height 20
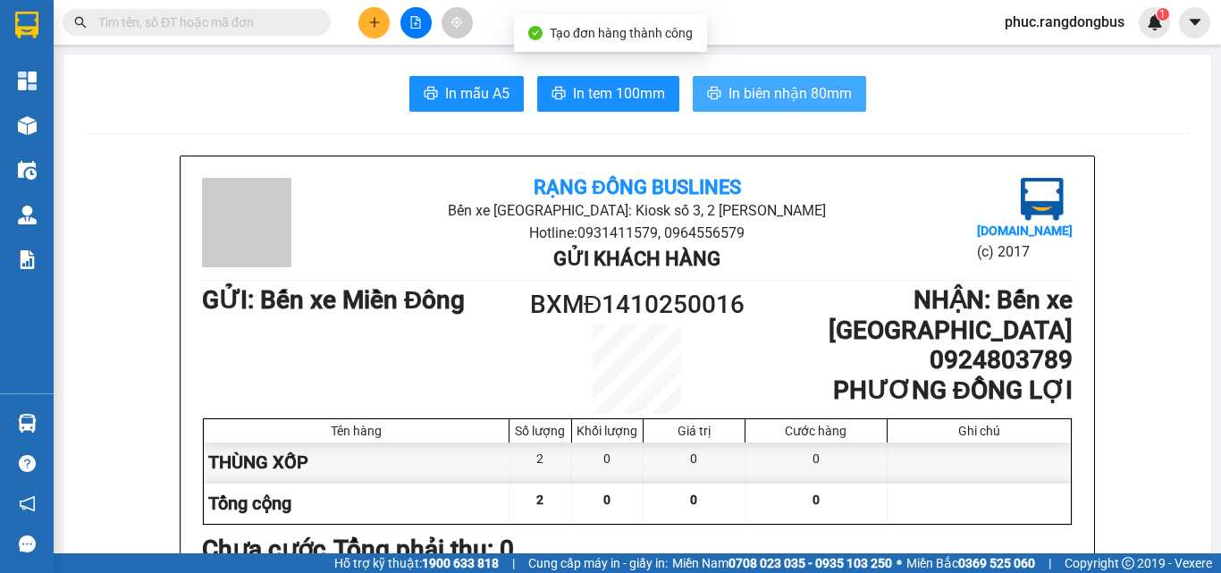
click at [717, 106] on button "In biên nhận 80mm" at bounding box center [779, 94] width 173 height 36
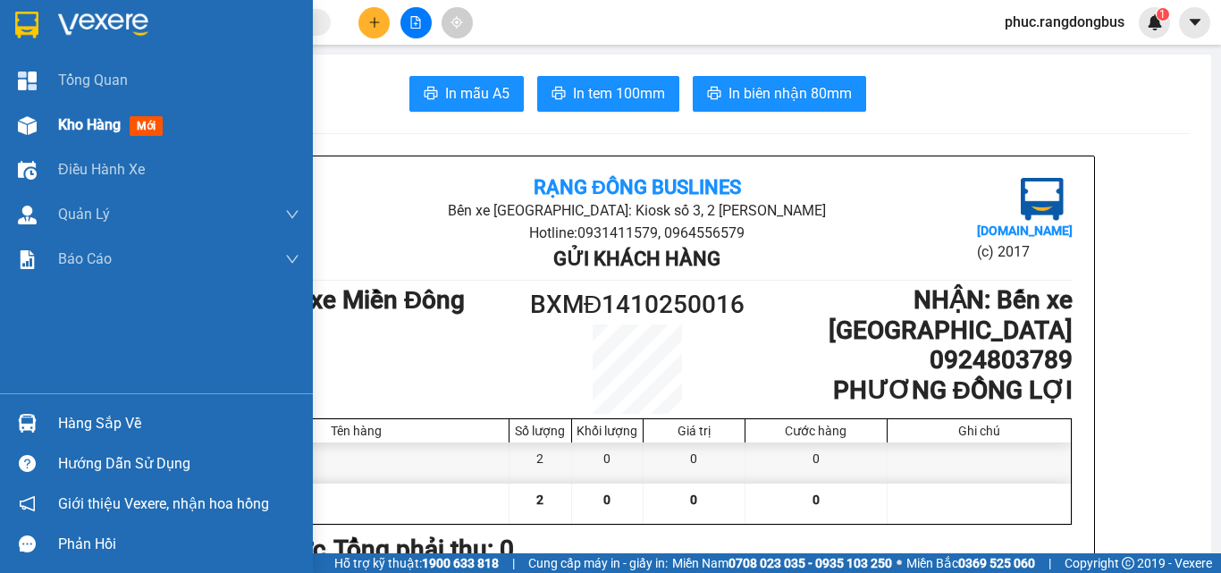
click at [83, 122] on span "Kho hàng" at bounding box center [89, 124] width 63 height 17
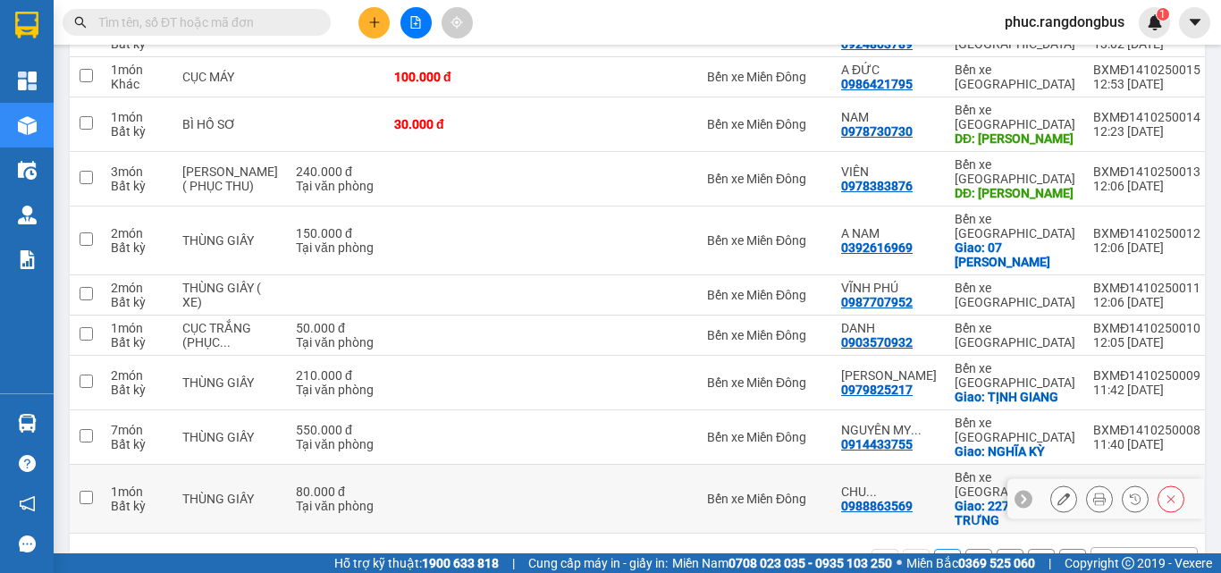
scroll to position [286, 0]
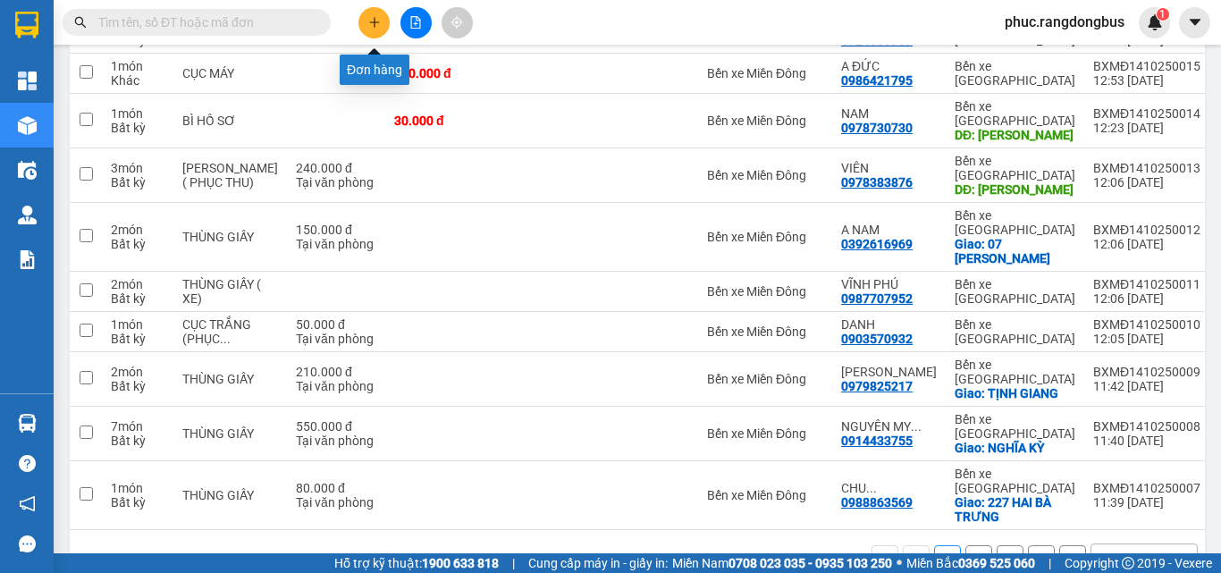
click at [367, 20] on button at bounding box center [374, 22] width 31 height 31
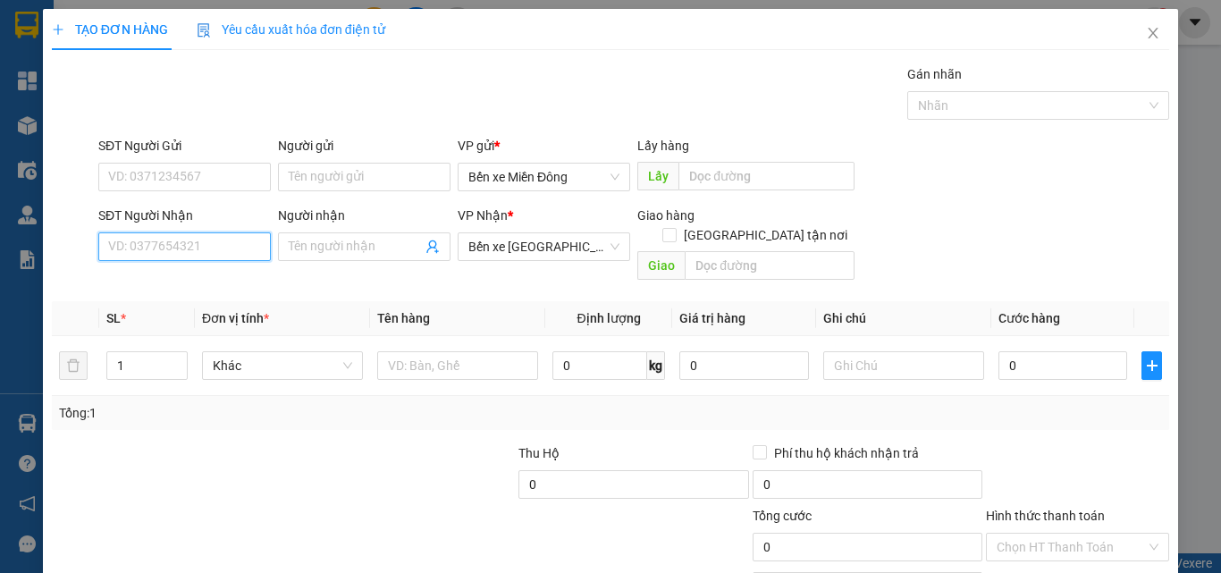
click at [207, 253] on input "SĐT Người Nhận" at bounding box center [184, 246] width 173 height 29
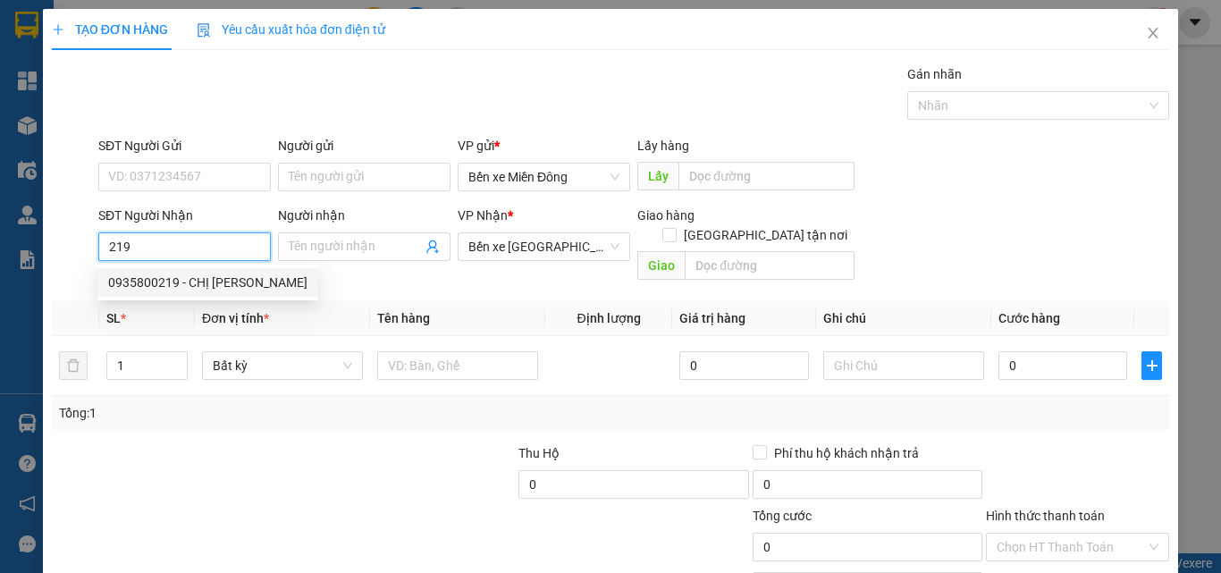
click at [157, 276] on div "0935800219 - CHỊ [PERSON_NAME]" at bounding box center [207, 283] width 199 height 20
type input "0935800219"
type input "CHỊ [PERSON_NAME]"
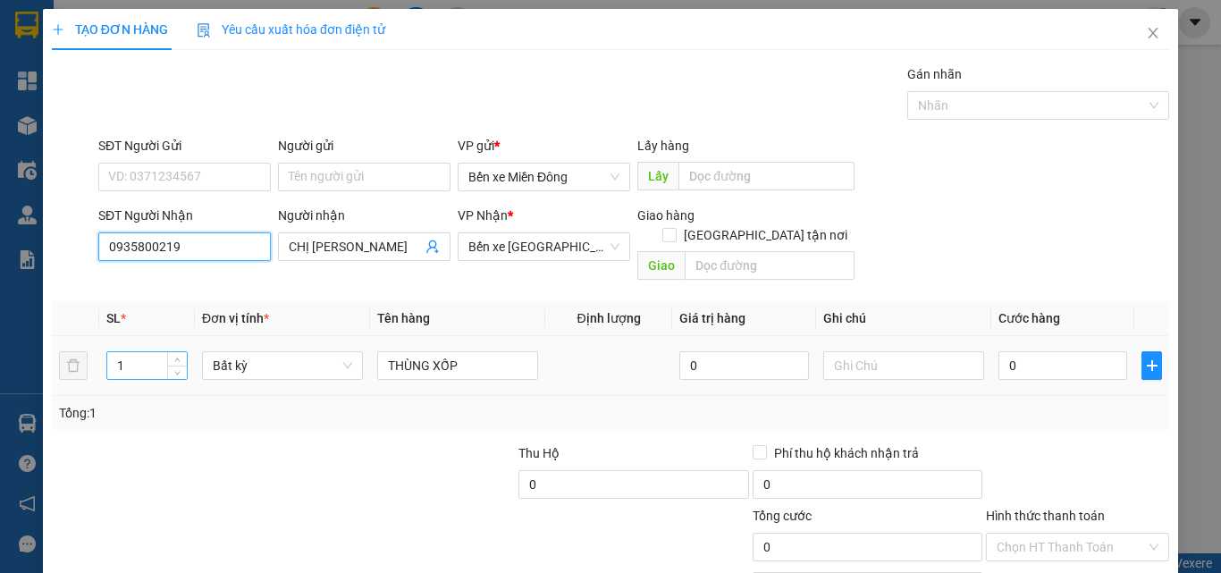
type input "0935800219"
drag, startPoint x: 135, startPoint y: 348, endPoint x: 132, endPoint y: 325, distance: 22.5
click at [132, 352] on input "1" at bounding box center [147, 365] width 80 height 27
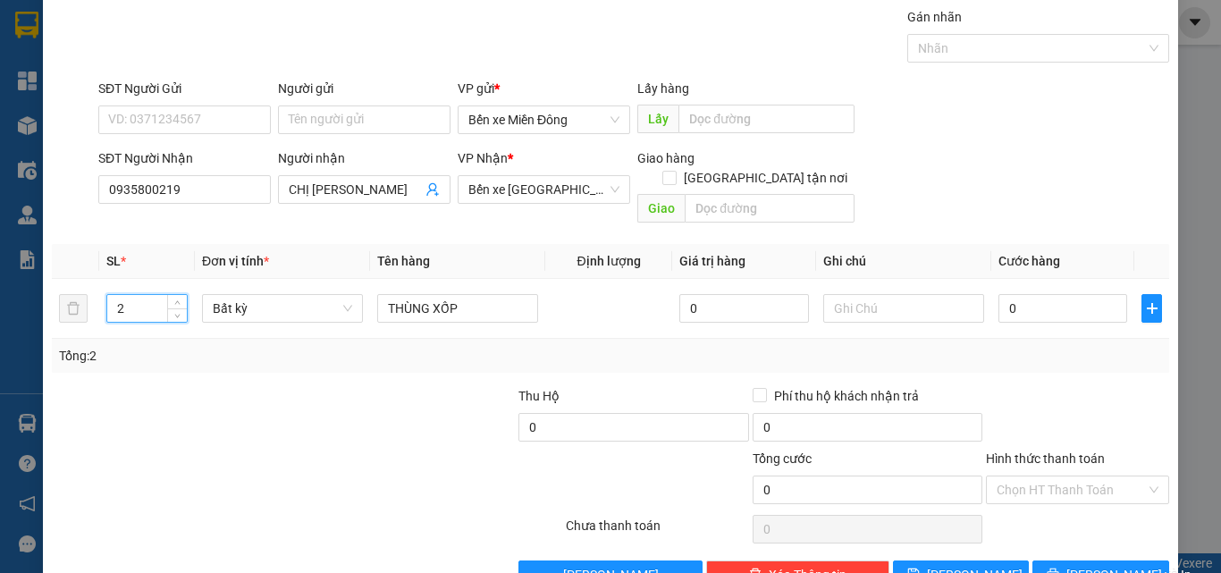
scroll to position [89, 0]
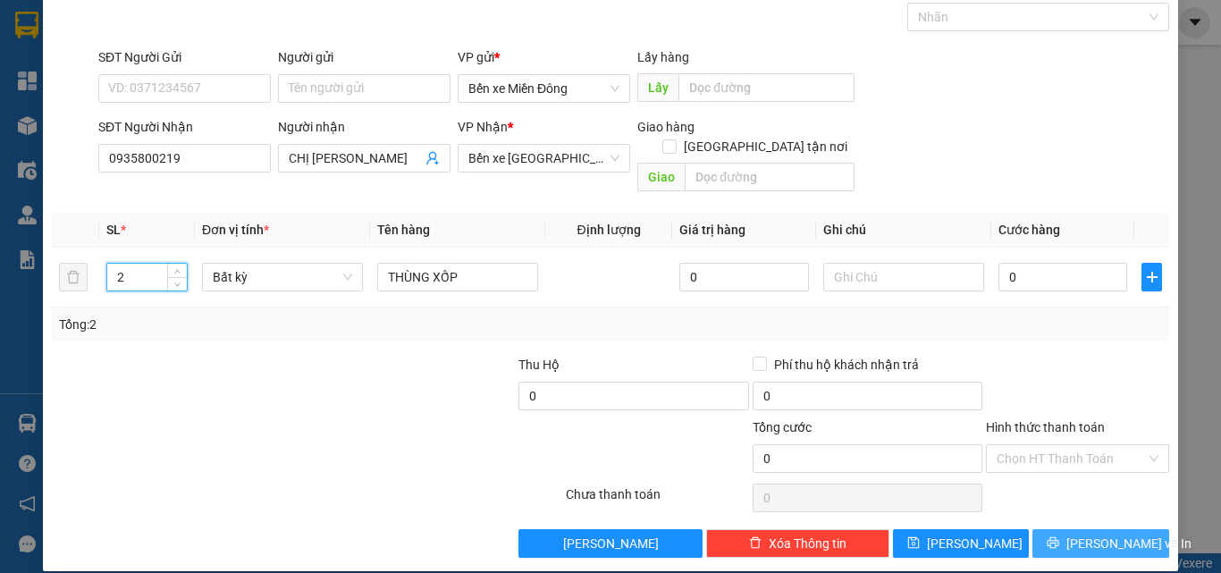
type input "2"
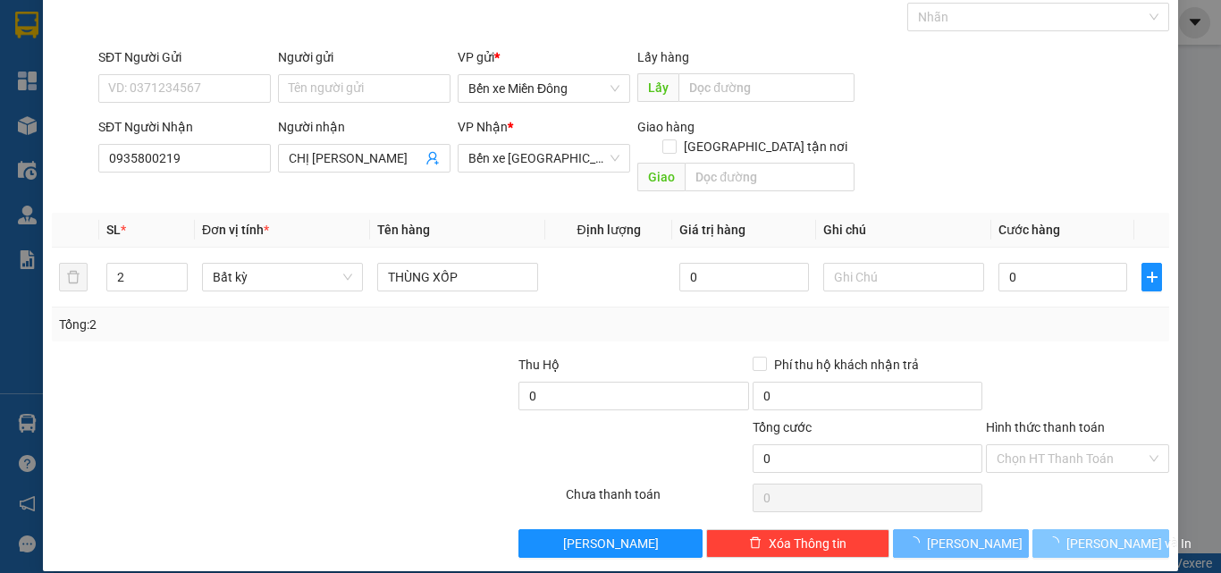
click at [1149, 529] on button "[PERSON_NAME] và In" at bounding box center [1101, 543] width 137 height 29
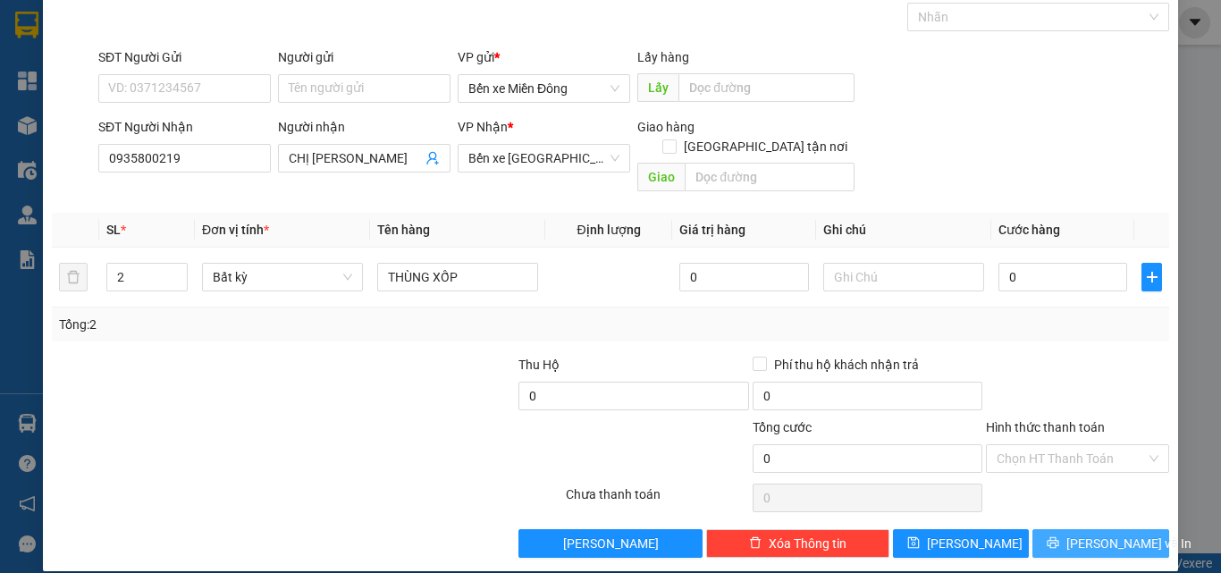
click at [1099, 534] on span "[PERSON_NAME] và In" at bounding box center [1129, 544] width 125 height 20
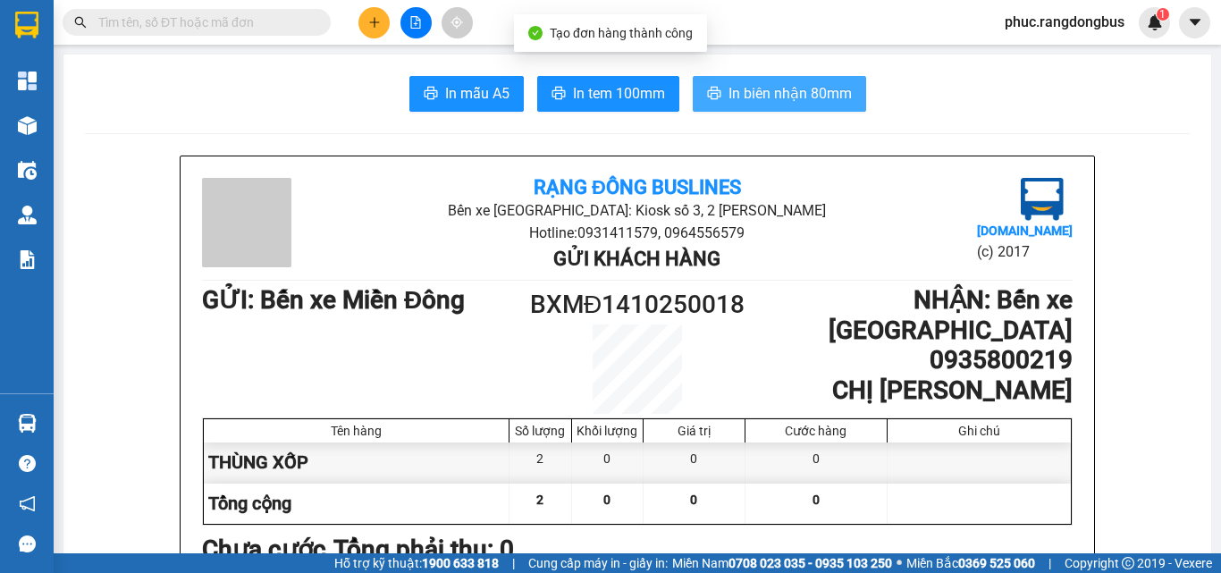
click at [796, 87] on span "In biên nhận 80mm" at bounding box center [790, 93] width 123 height 22
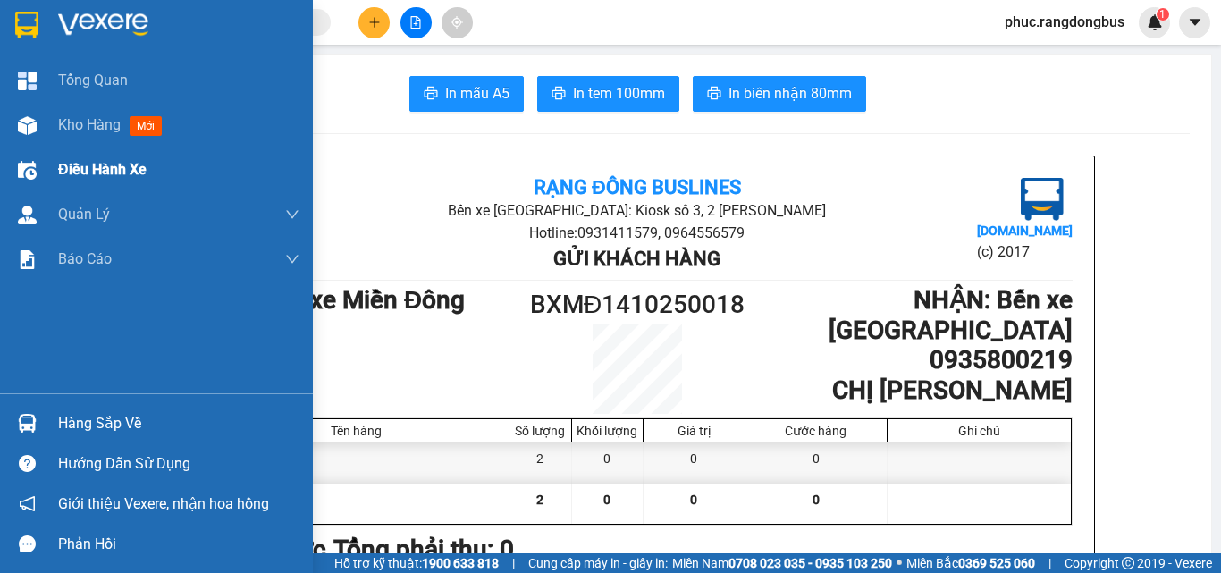
click at [65, 121] on span "Kho hàng" at bounding box center [89, 124] width 63 height 17
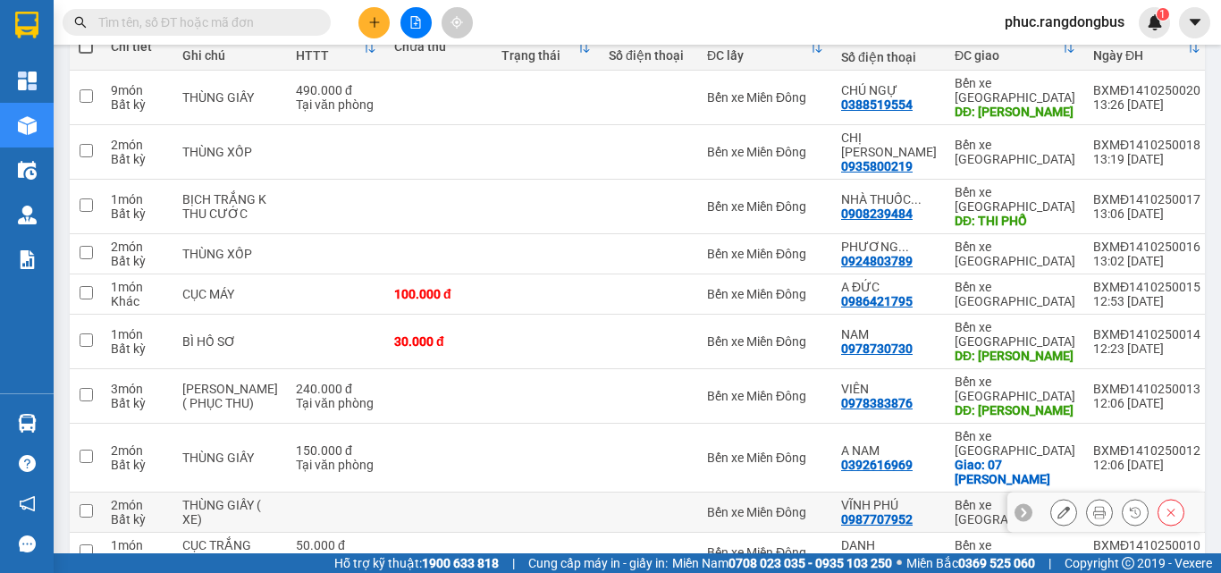
scroll to position [268, 0]
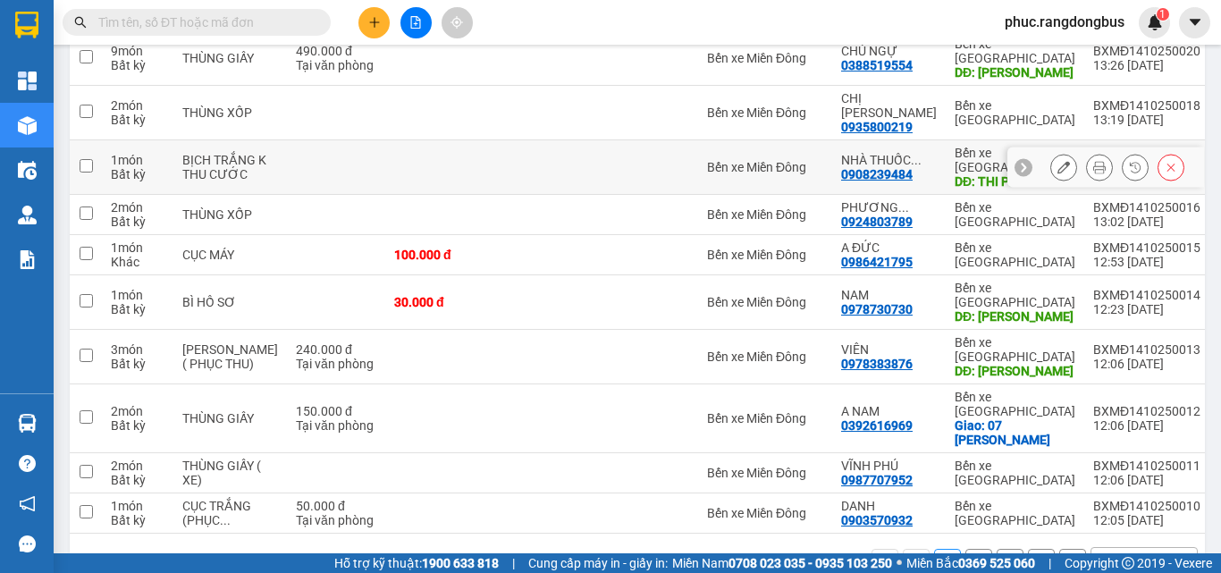
click at [1051, 152] on button at bounding box center [1063, 167] width 25 height 31
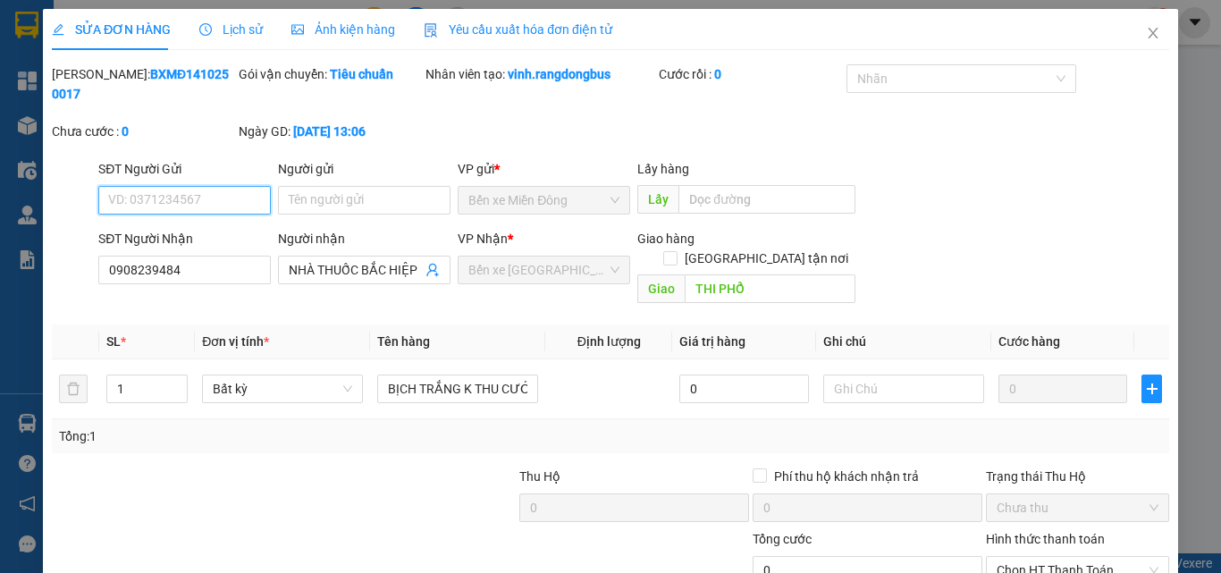
type input "0908239484"
type input "NHÀ THUỐC BẮC HIỆP THIÊN"
type input "THI PHỔ"
type input "0"
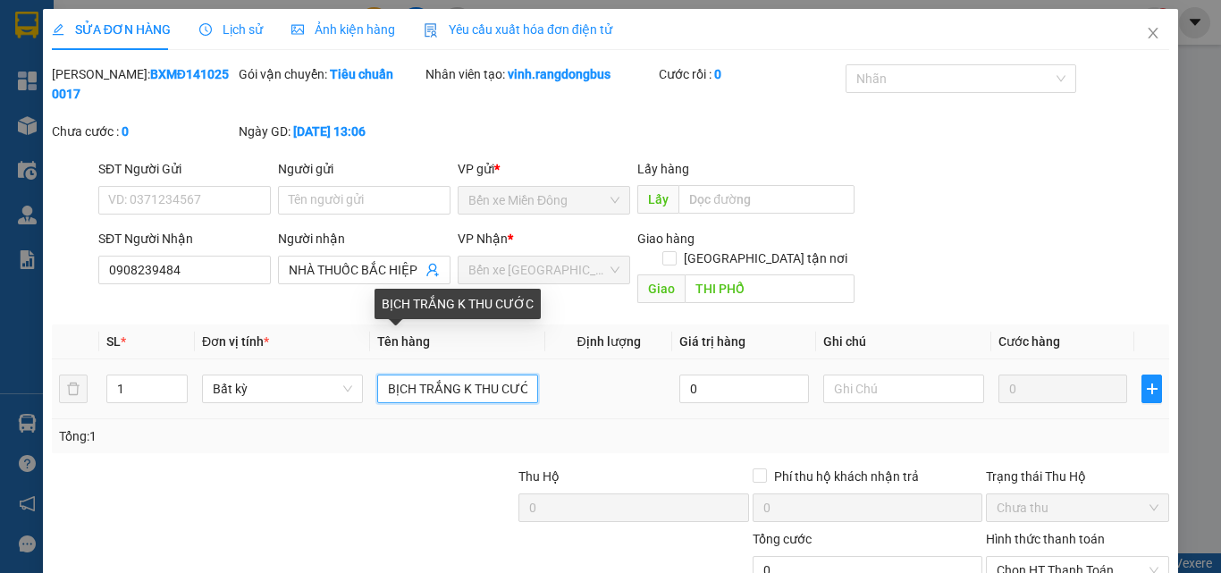
click at [469, 375] on input "BỊCH TRẮNG K THU CƯỚC" at bounding box center [457, 389] width 161 height 29
click at [522, 375] on input "BỊCH TRẮNG(THU CƯỚC" at bounding box center [457, 389] width 161 height 29
click at [453, 375] on input "BỊCH TRẮNG(THU CƯỚC)" at bounding box center [457, 389] width 161 height 29
click at [458, 375] on input "BỊCH TRẮNG(THU CƯỚC)" at bounding box center [457, 389] width 161 height 29
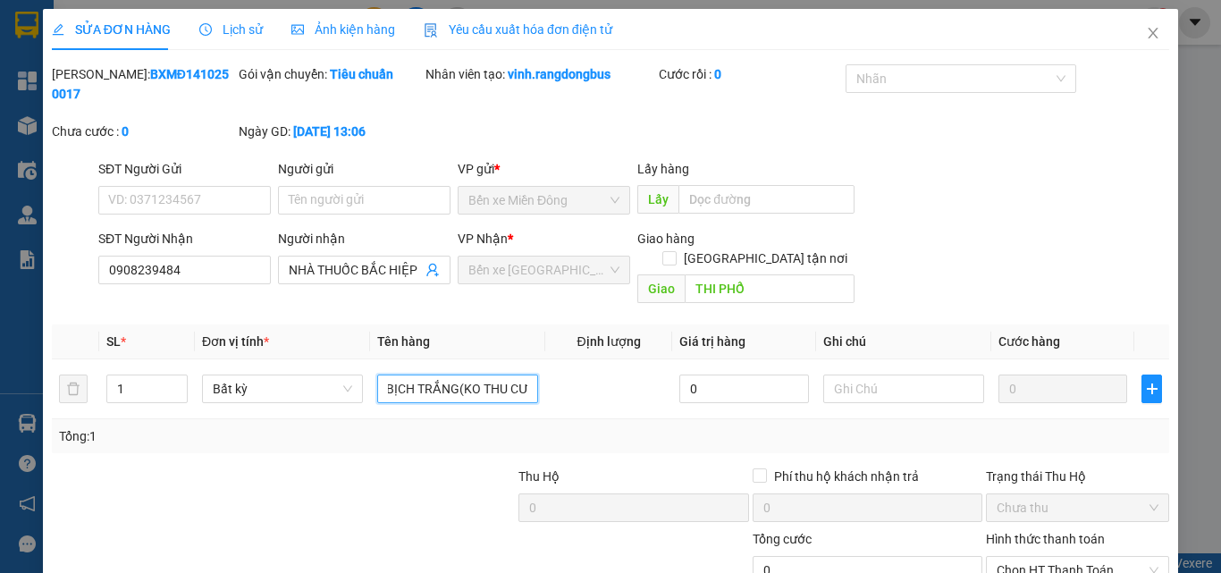
scroll to position [92, 0]
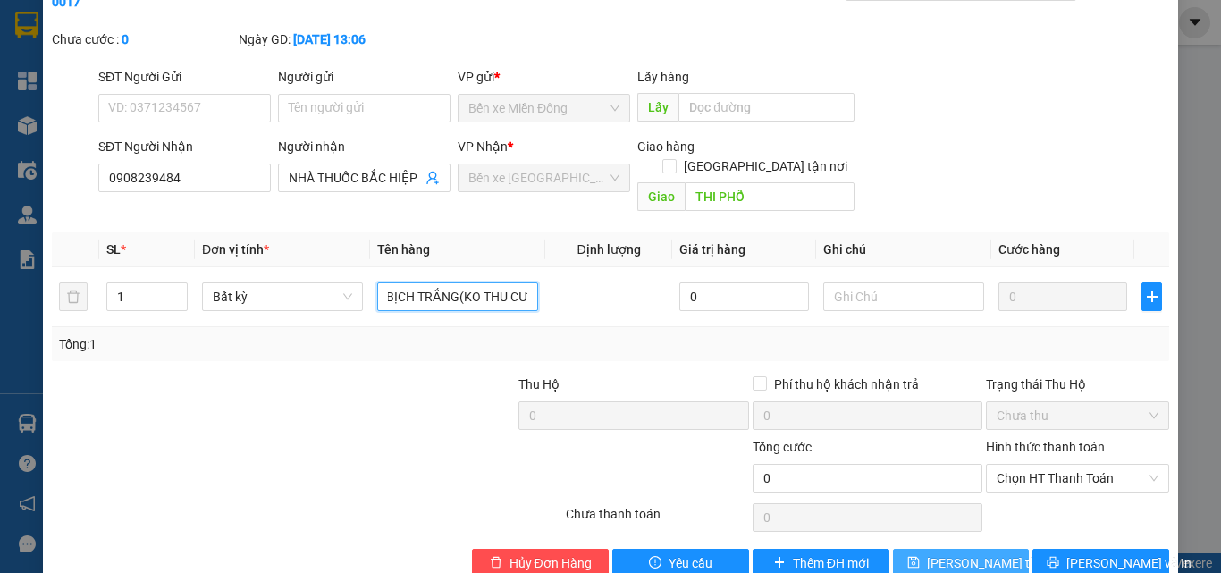
type input "BỊCH TRẮNG(KO THU CƯỚC)"
click at [954, 553] on span "[PERSON_NAME] thay đổi" at bounding box center [998, 563] width 143 height 20
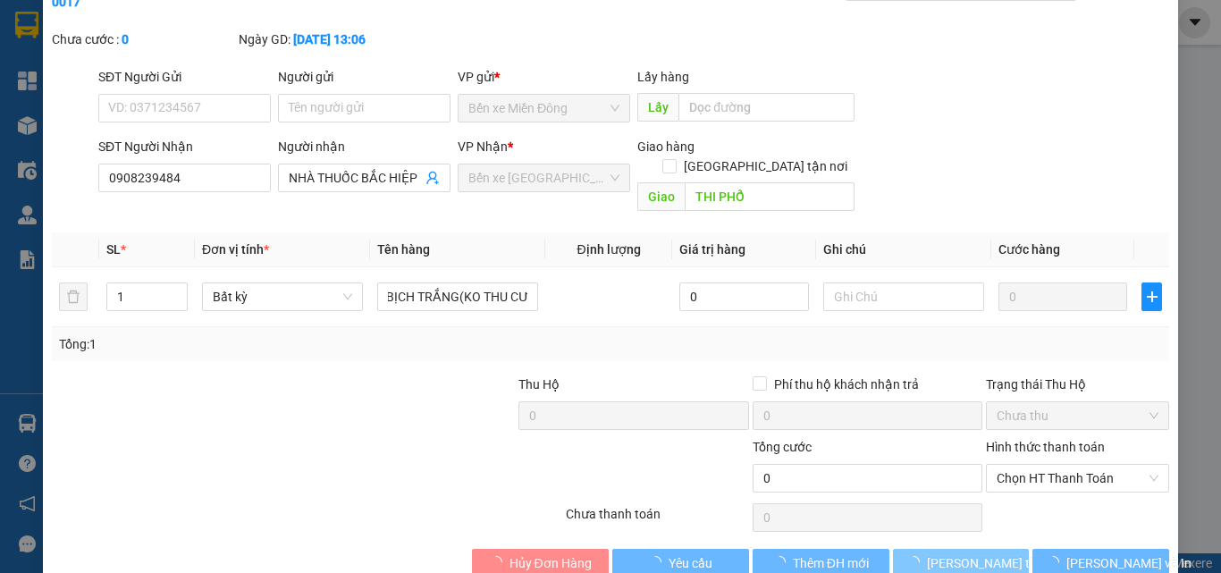
scroll to position [0, 0]
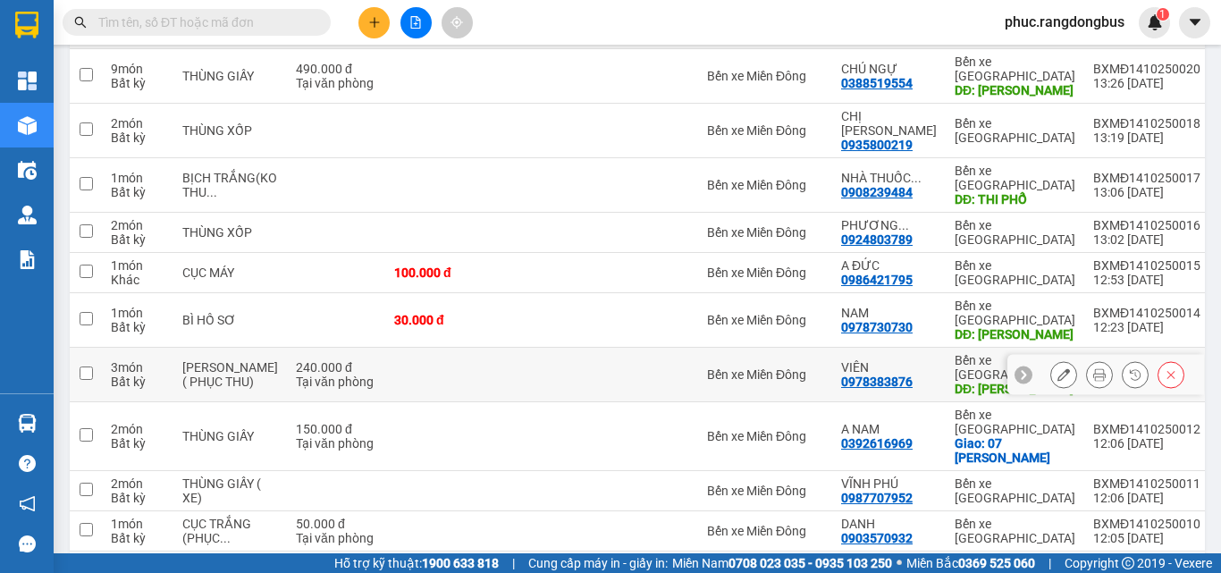
scroll to position [286, 0]
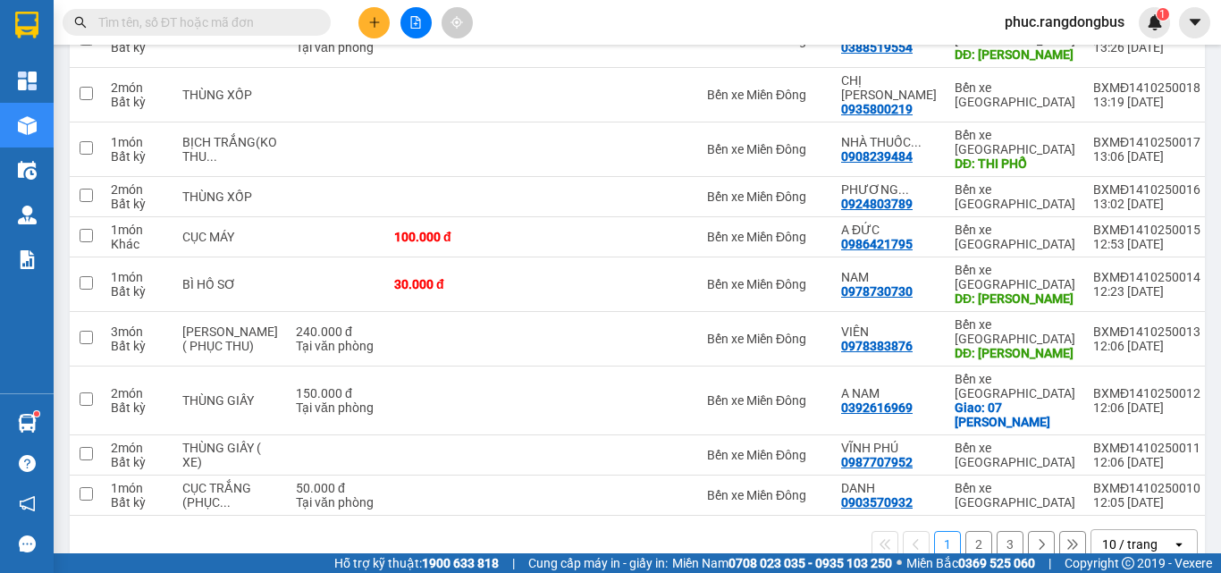
click at [378, 21] on icon "plus" at bounding box center [374, 22] width 13 height 13
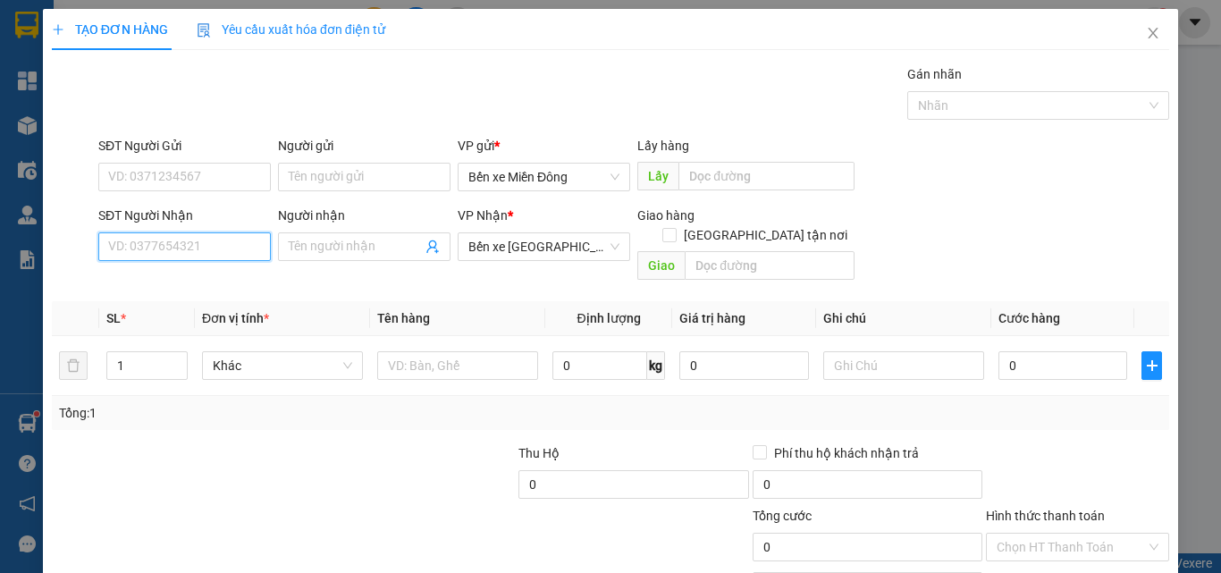
click at [204, 245] on input "SĐT Người Nhận" at bounding box center [184, 246] width 173 height 29
type input "0369093891"
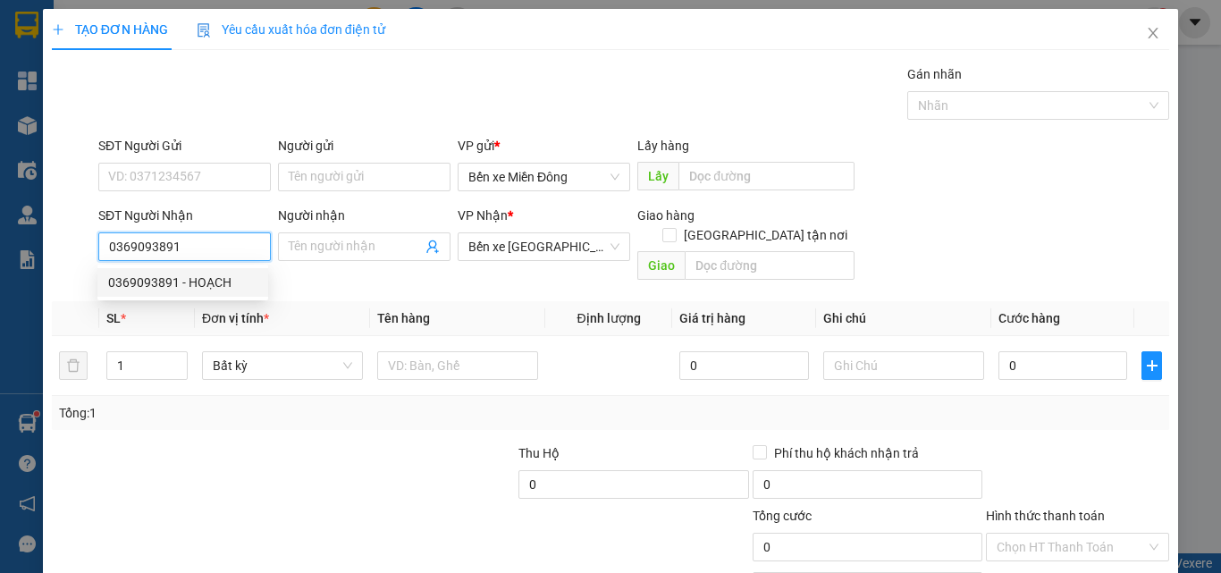
click at [180, 279] on div "0369093891 - HOẠCH" at bounding box center [182, 283] width 149 height 20
type input "HOẠCH"
type input "60.000"
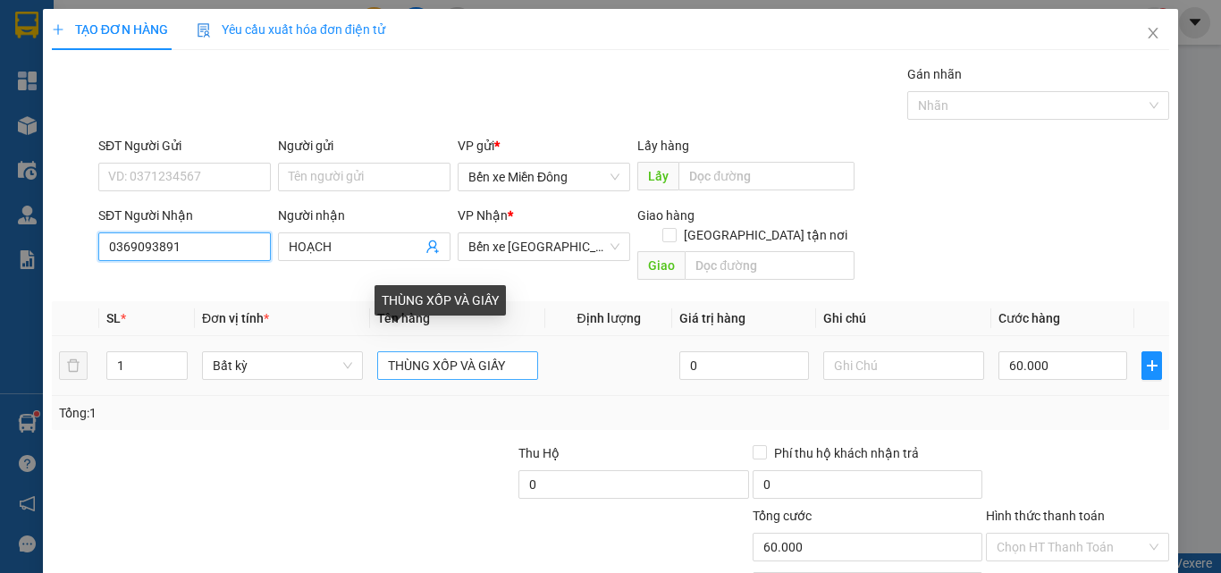
type input "0369093891"
click at [515, 351] on input "THÙNG XỐP VÀ GIẤY" at bounding box center [457, 365] width 161 height 29
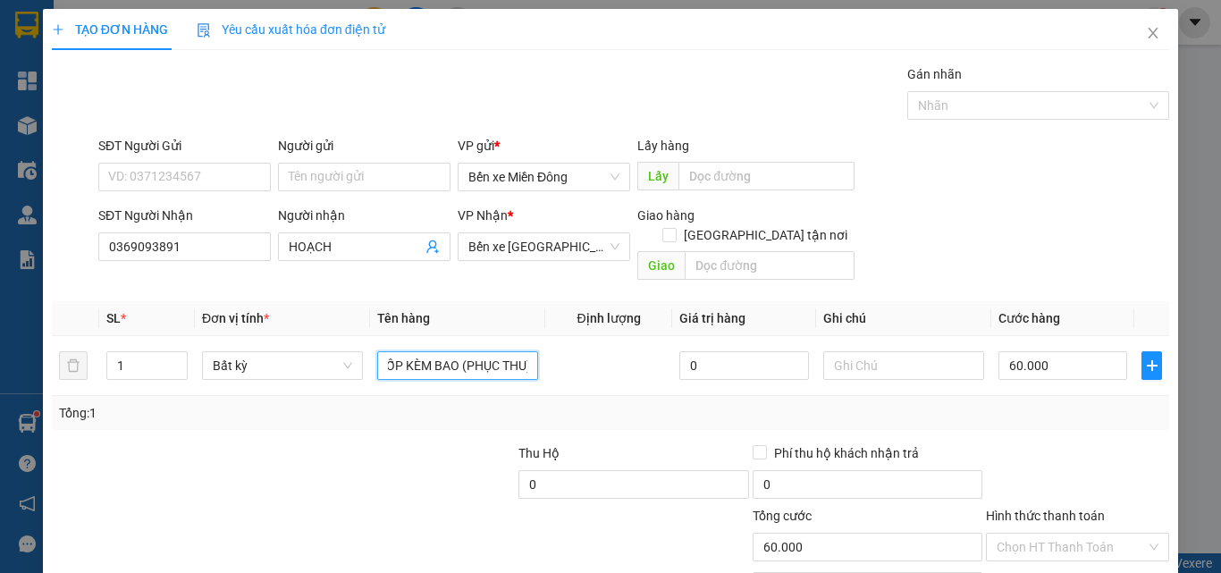
scroll to position [0, 58]
type input "THÙNG XỐP KÈM BAO (PHỤC THU)"
click at [1075, 352] on input "60.000" at bounding box center [1063, 365] width 129 height 29
type input "8"
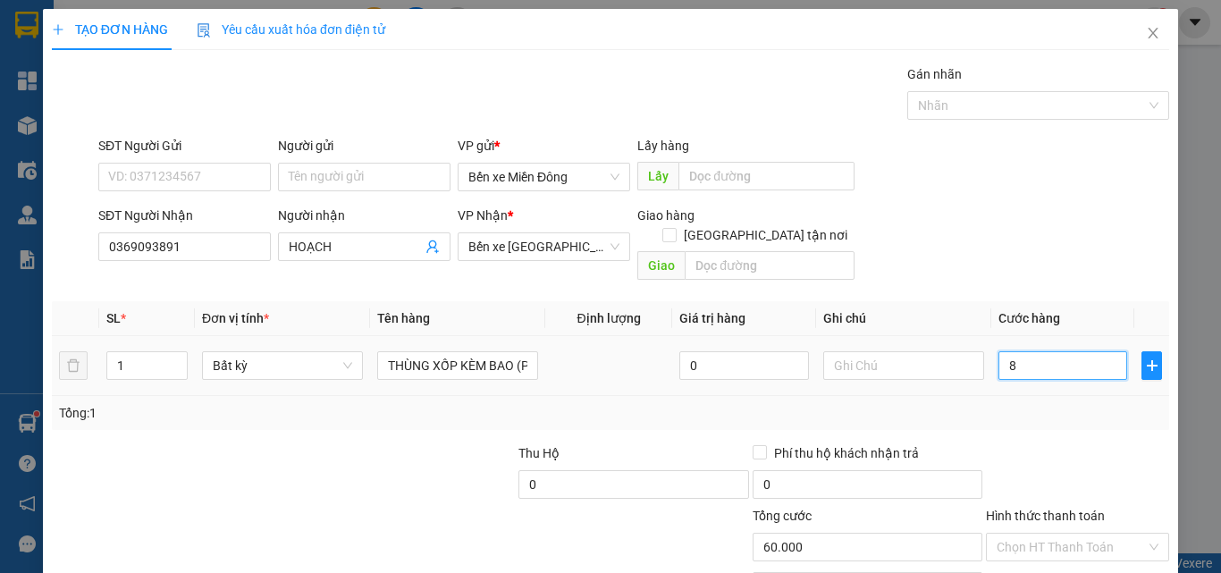
type input "8"
type input "80"
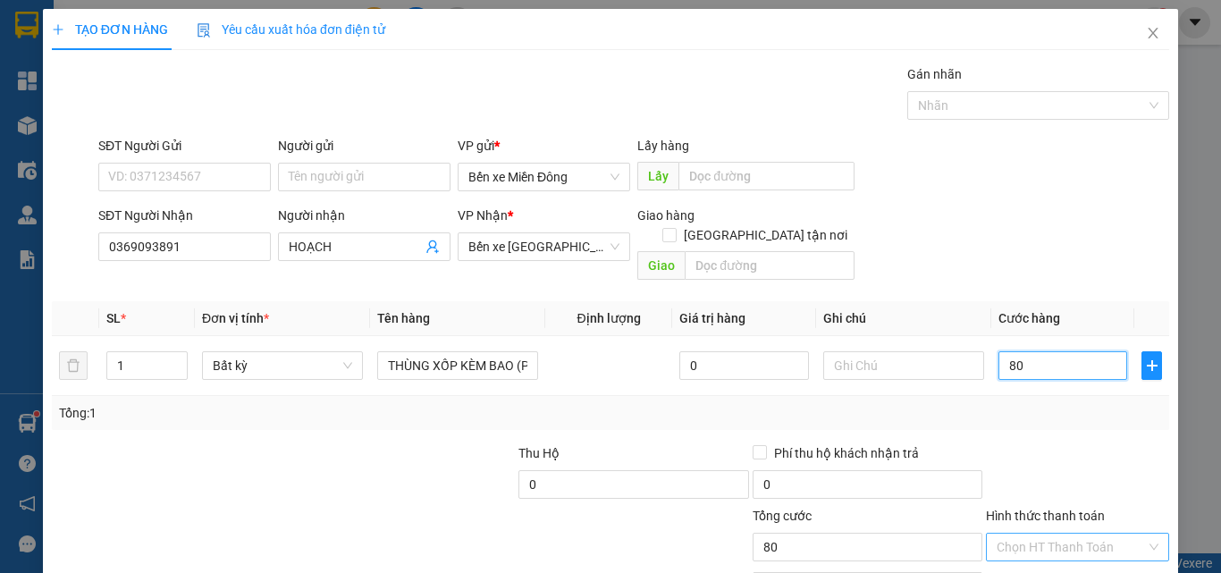
type input "80"
click at [1026, 538] on input "Hình thức thanh toán" at bounding box center [1071, 547] width 149 height 27
type input "80.000"
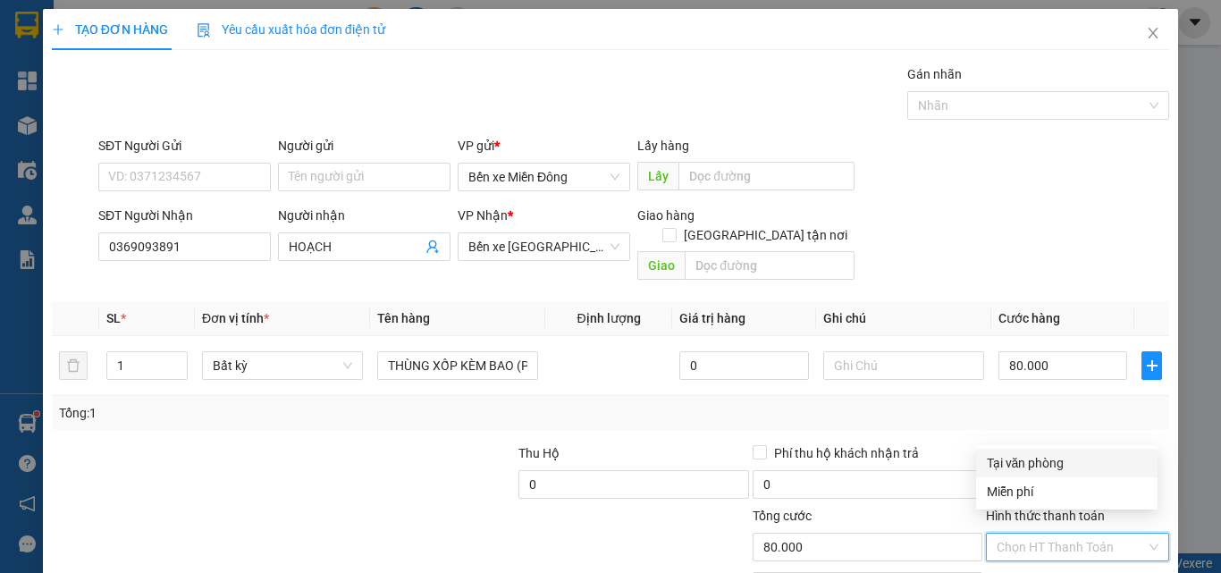
click at [1040, 455] on div "Tại văn phòng" at bounding box center [1067, 463] width 160 height 20
type input "0"
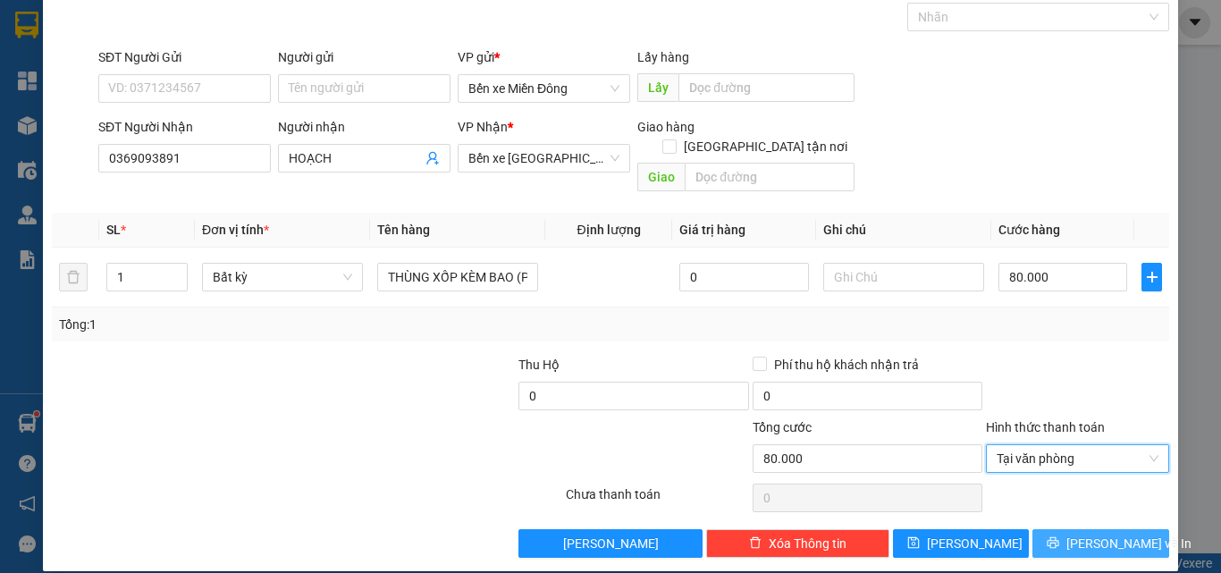
click at [1086, 534] on span "[PERSON_NAME] và In" at bounding box center [1129, 544] width 125 height 20
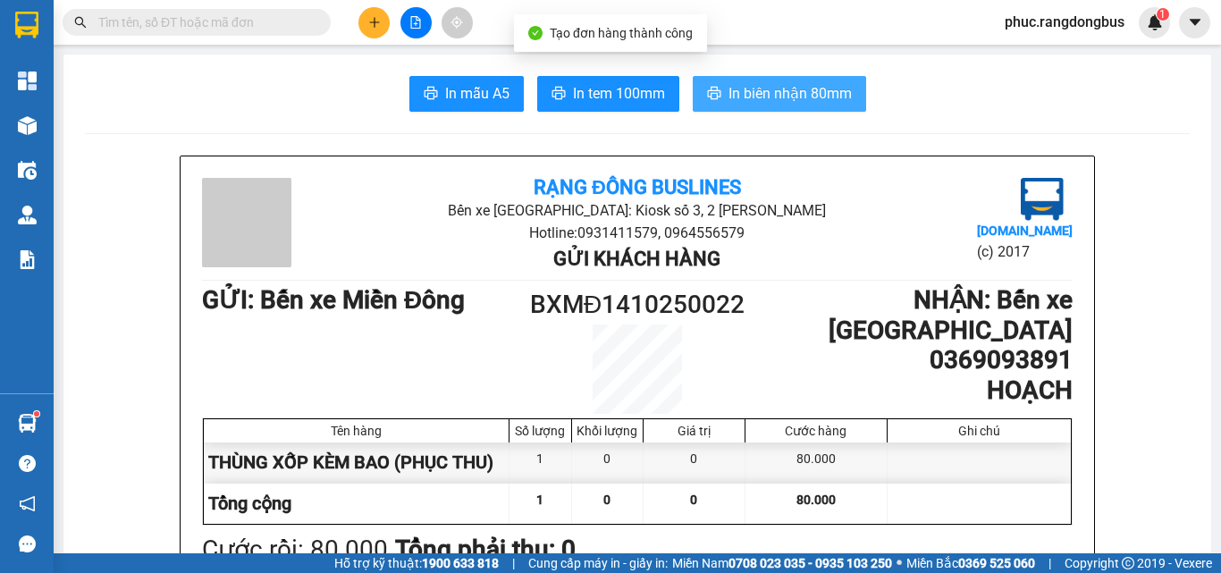
click at [731, 80] on button "In biên nhận 80mm" at bounding box center [779, 94] width 173 height 36
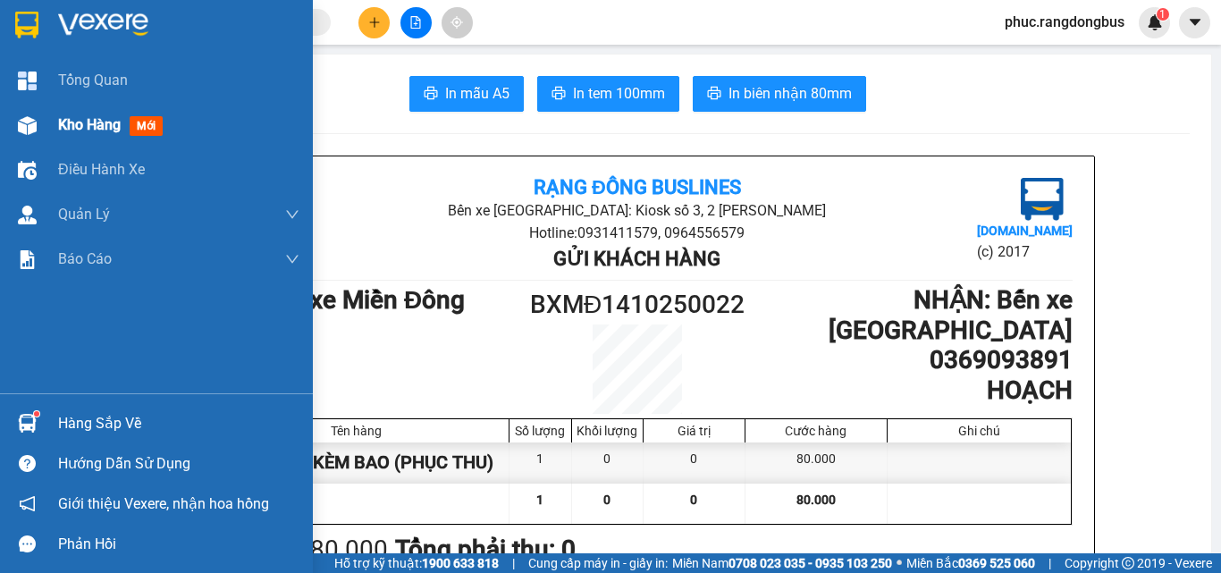
click at [126, 116] on div "Kho hàng mới" at bounding box center [114, 125] width 112 height 22
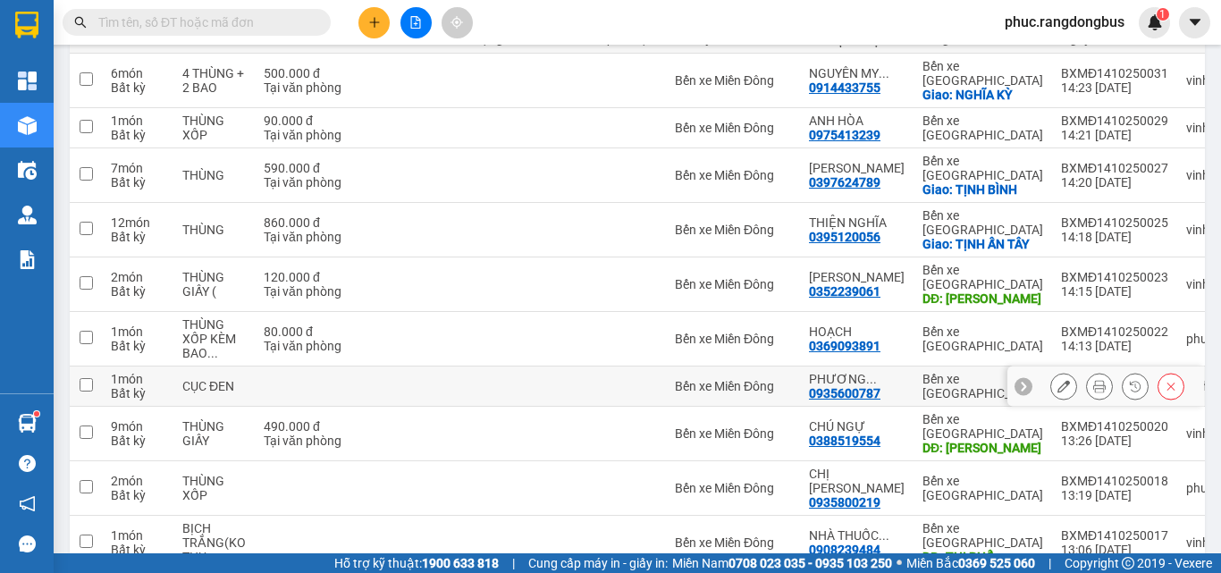
scroll to position [258, 0]
